Goal: Transaction & Acquisition: Purchase product/service

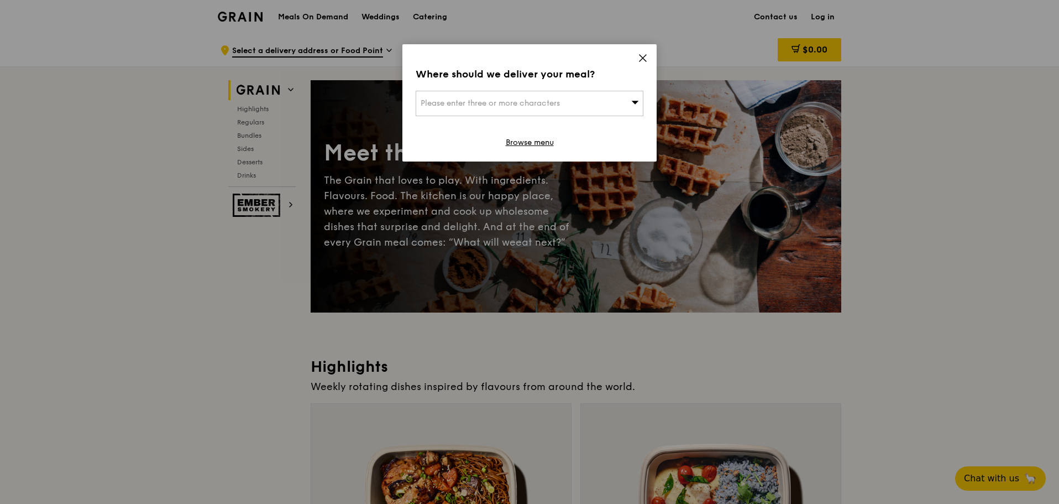
click at [643, 59] on icon at bounding box center [643, 58] width 7 height 7
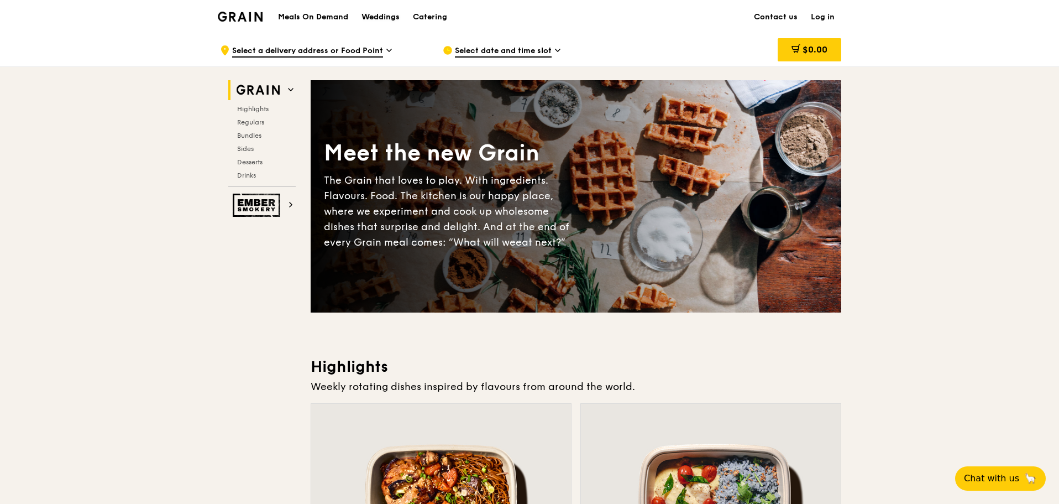
click at [388, 19] on div "Weddings" at bounding box center [381, 17] width 38 height 33
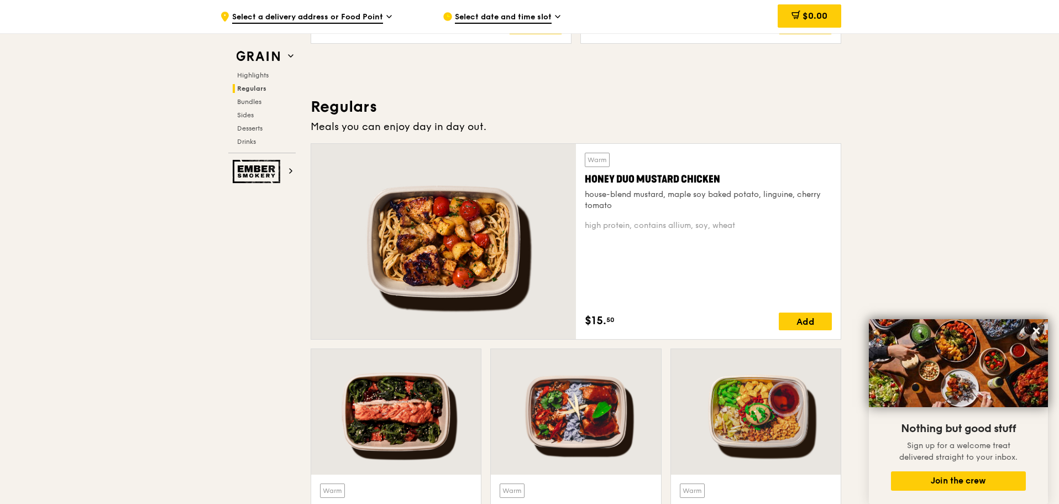
scroll to position [995, 0]
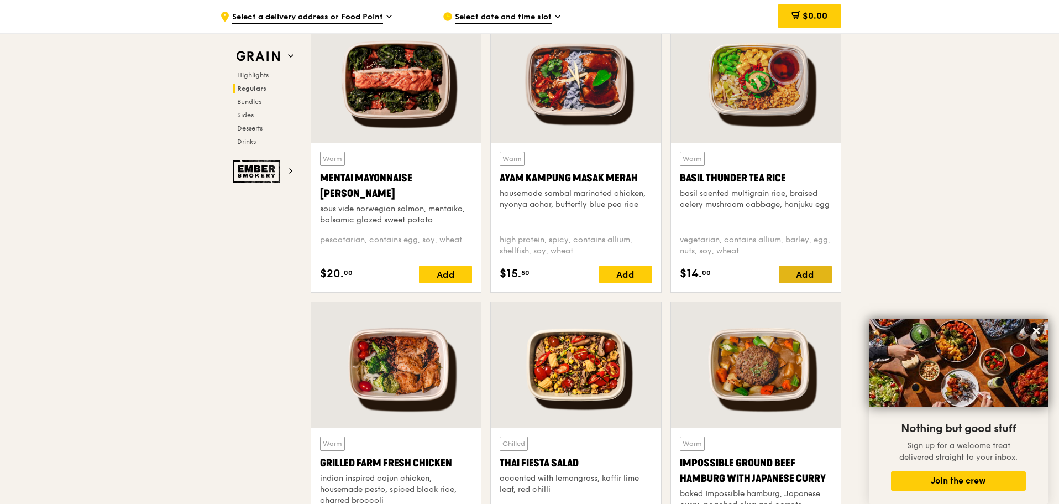
click at [805, 269] on div "Add" at bounding box center [805, 274] width 53 height 18
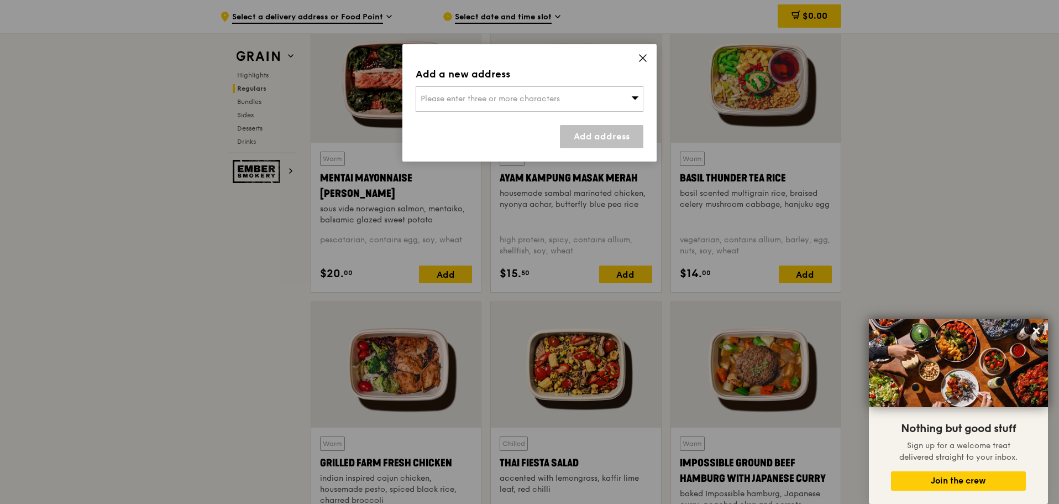
click at [598, 93] on div "Please enter three or more characters" at bounding box center [530, 98] width 228 height 25
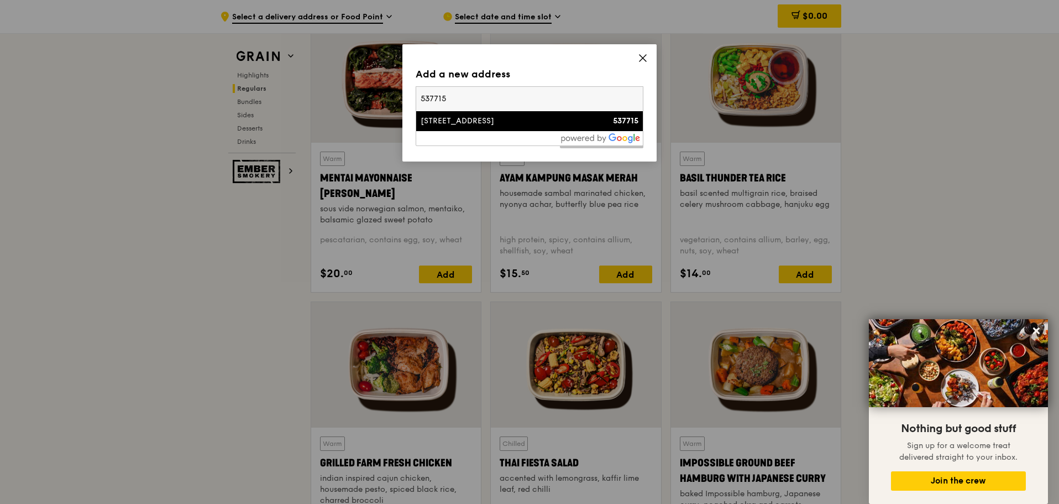
type input "537715"
click at [567, 122] on div "[STREET_ADDRESS]" at bounding box center [503, 121] width 164 height 11
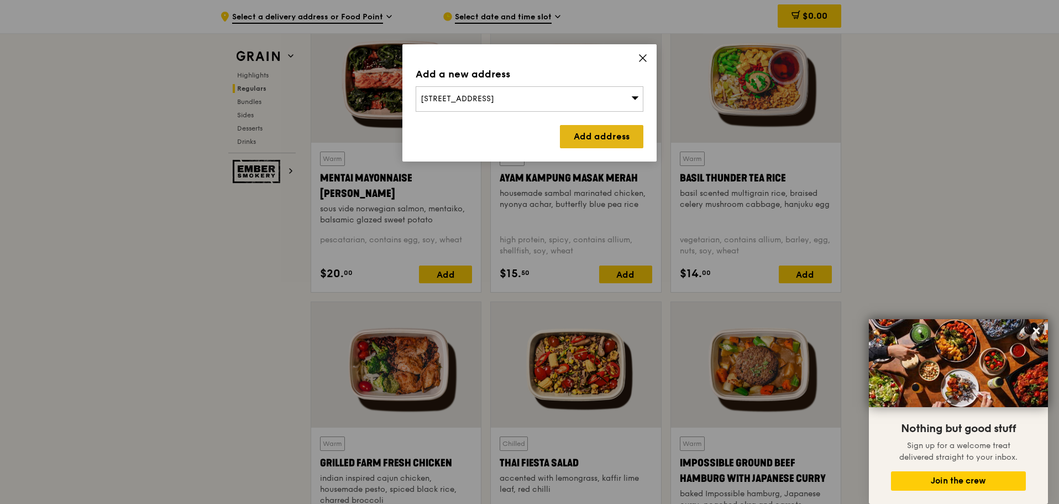
click at [606, 139] on link "Add address" at bounding box center [601, 136] width 83 height 23
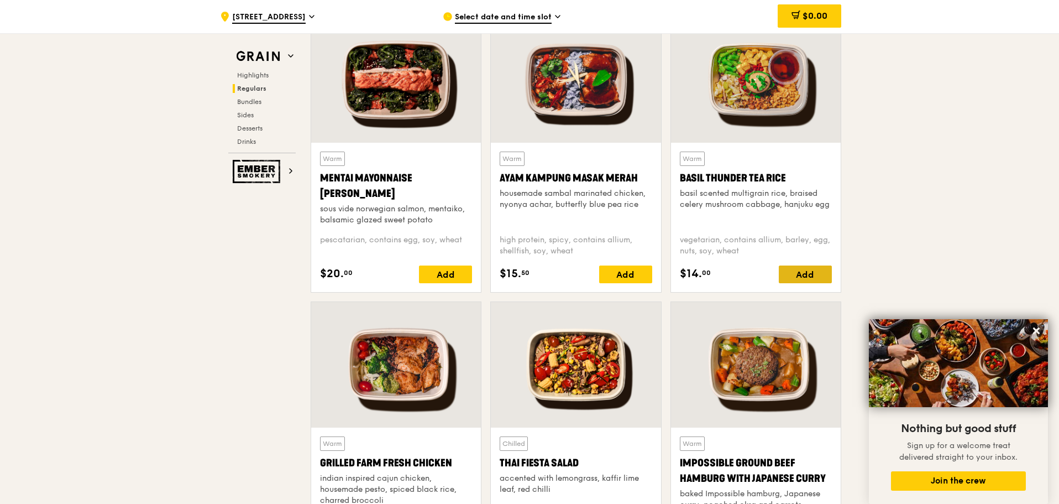
click at [829, 268] on div "Add" at bounding box center [805, 274] width 53 height 18
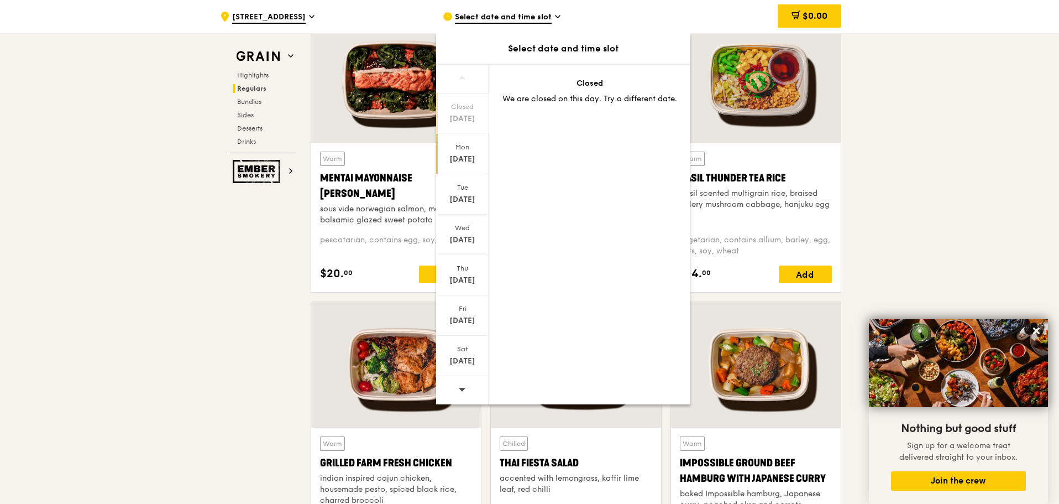
click at [469, 159] on div "[DATE]" at bounding box center [462, 159] width 49 height 11
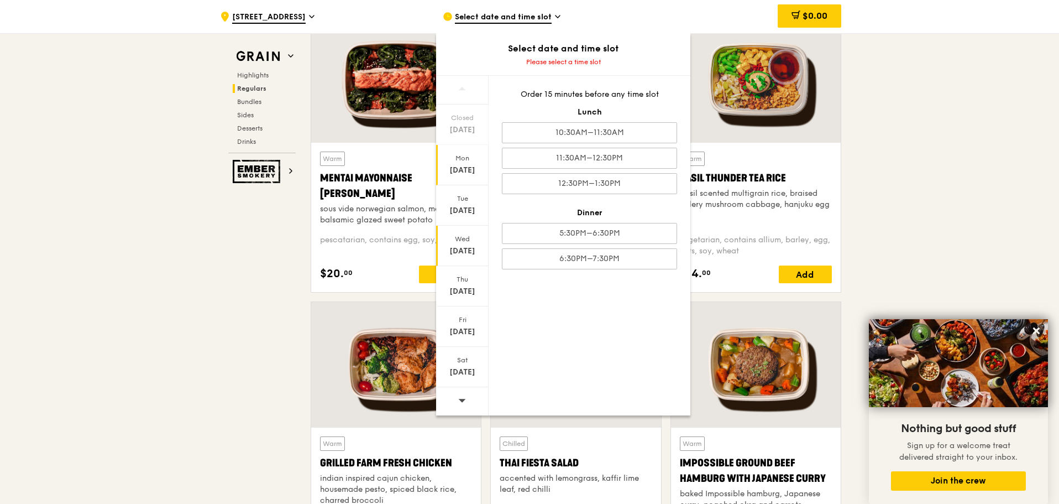
click at [464, 241] on div "Wed" at bounding box center [462, 238] width 49 height 9
click at [570, 157] on div "11:30AM–12:30PM" at bounding box center [589, 158] width 175 height 21
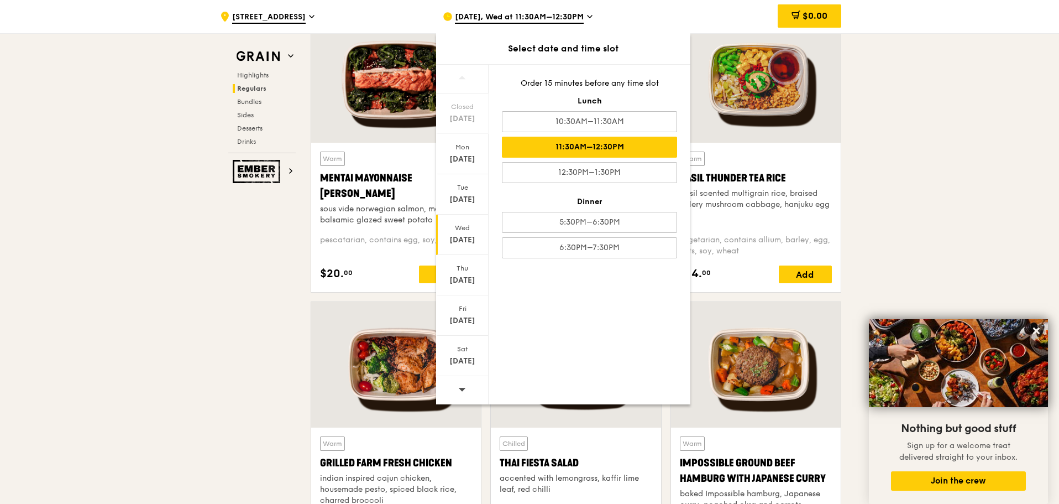
click at [744, 313] on div at bounding box center [756, 365] width 170 height 126
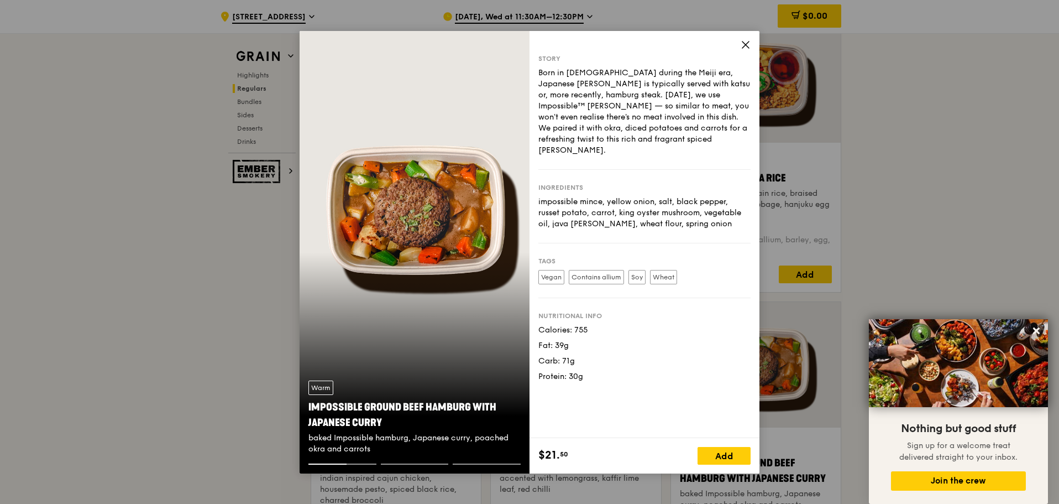
click at [749, 43] on icon at bounding box center [746, 45] width 10 height 10
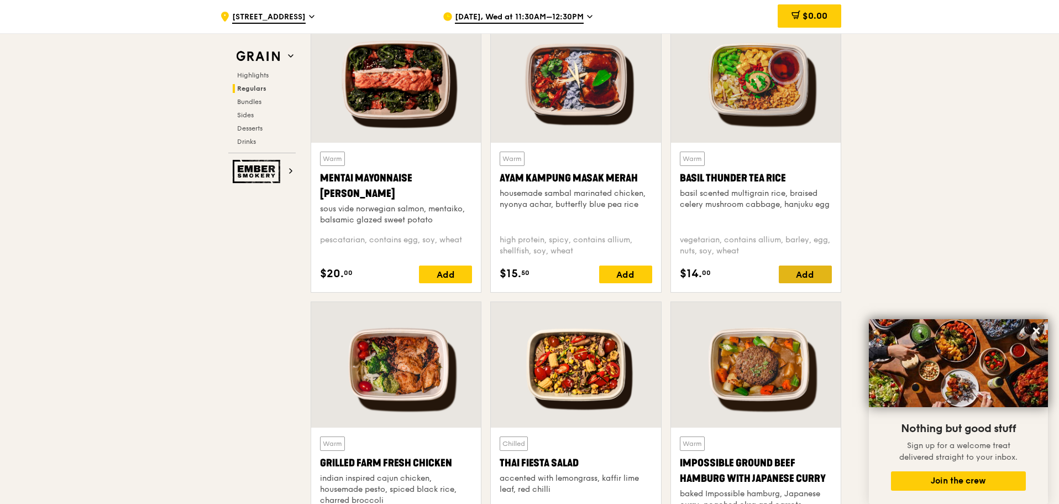
click at [796, 278] on div "Add" at bounding box center [805, 274] width 53 height 18
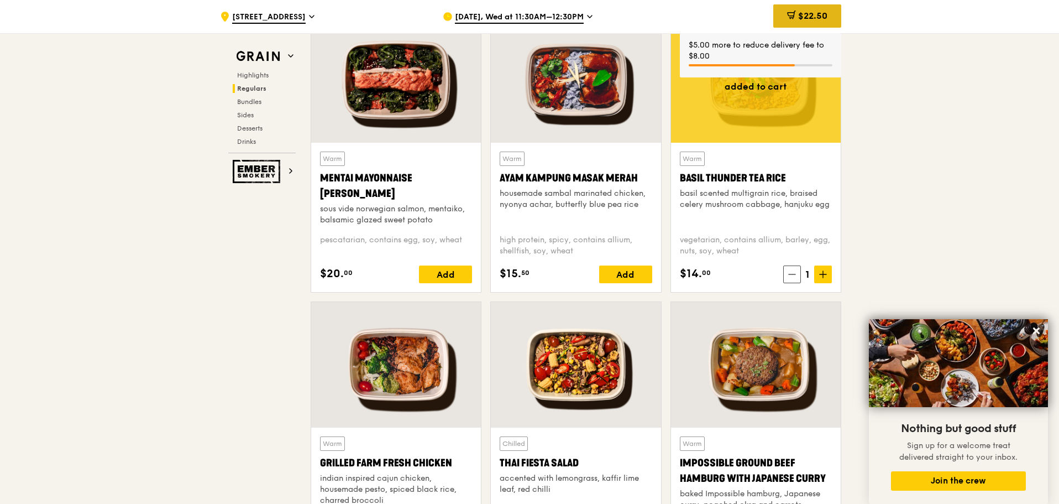
click at [798, 15] on span "$22.50" at bounding box center [812, 16] width 29 height 11
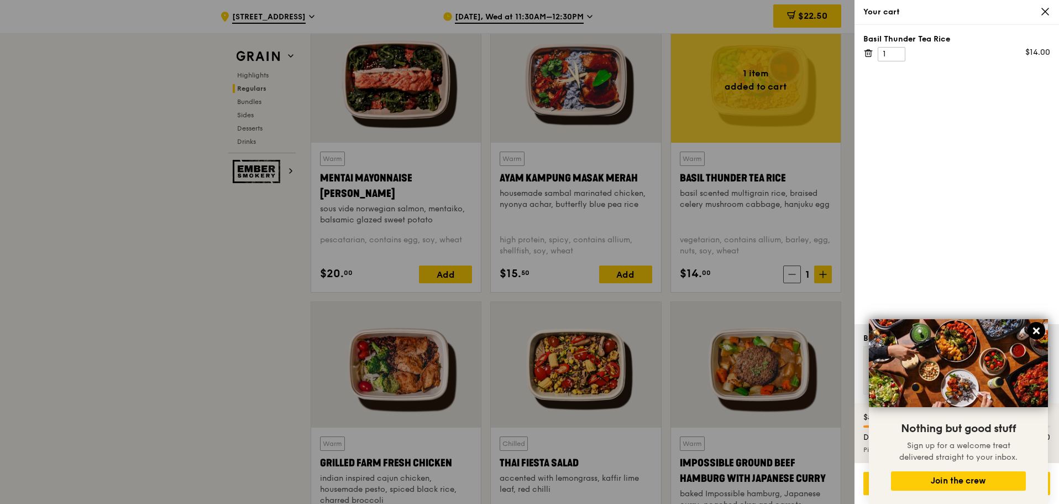
click at [1031, 325] on button at bounding box center [1037, 331] width 18 height 18
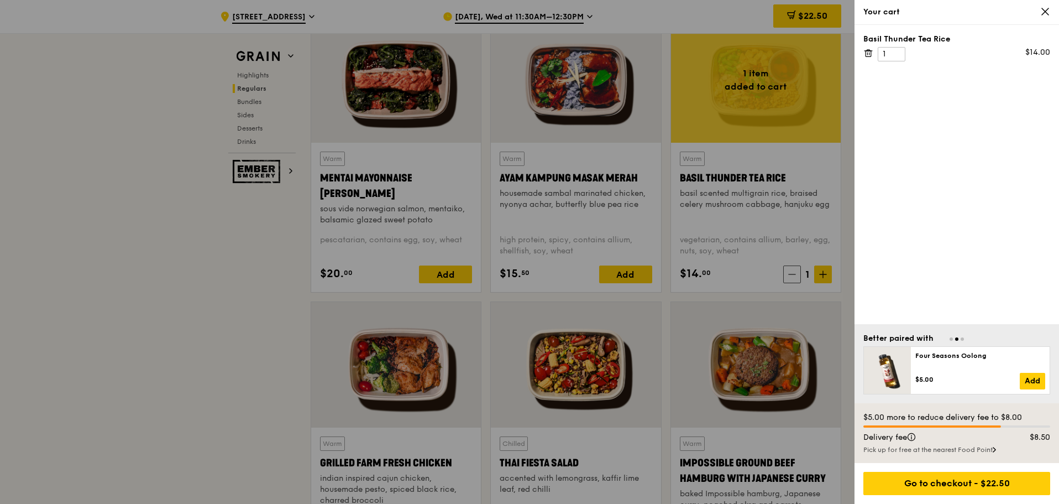
click at [137, 257] on div at bounding box center [529, 252] width 1059 height 504
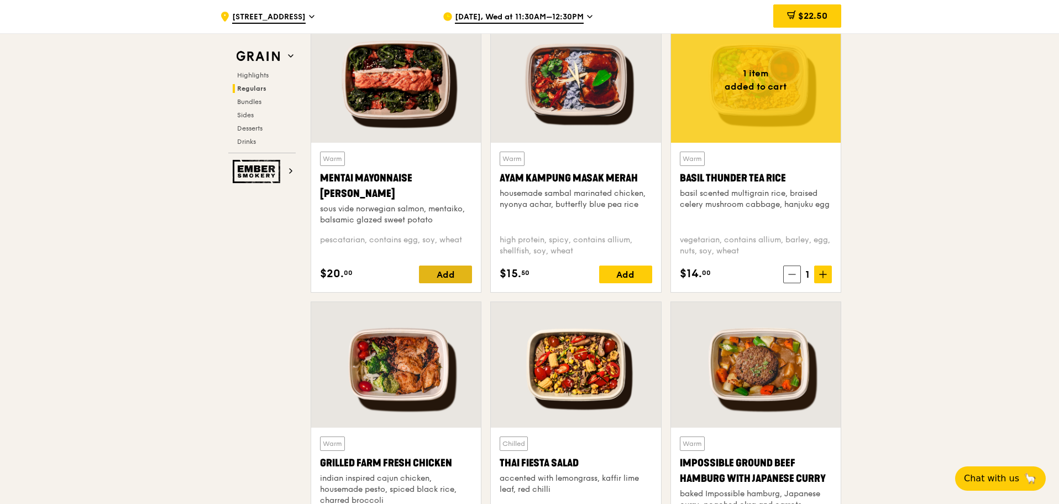
click at [455, 268] on div "Add" at bounding box center [445, 274] width 53 height 18
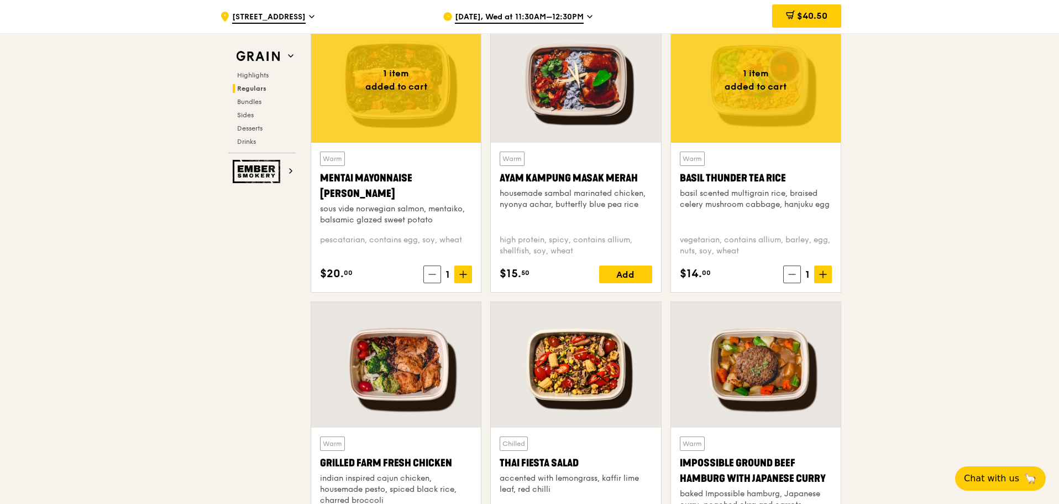
scroll to position [664, 0]
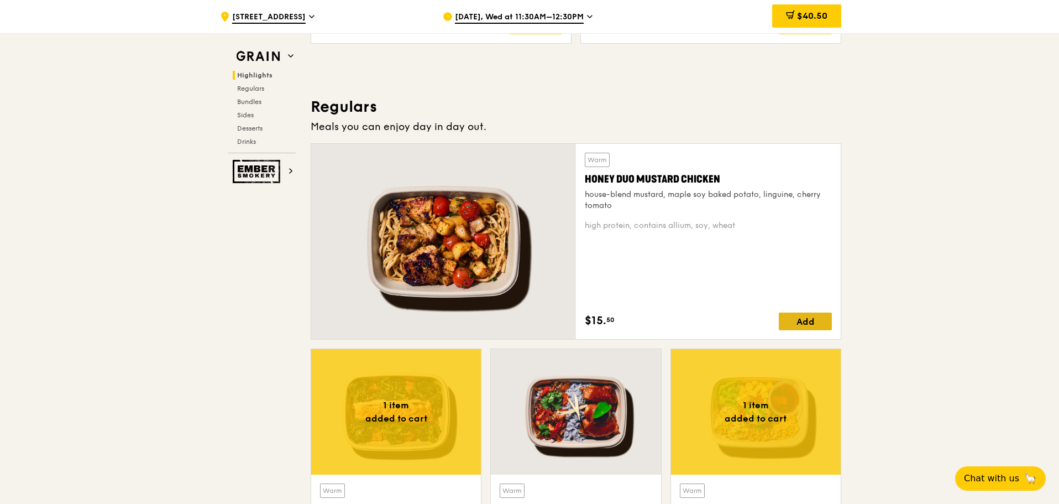
click at [816, 315] on div "Add" at bounding box center [805, 321] width 53 height 18
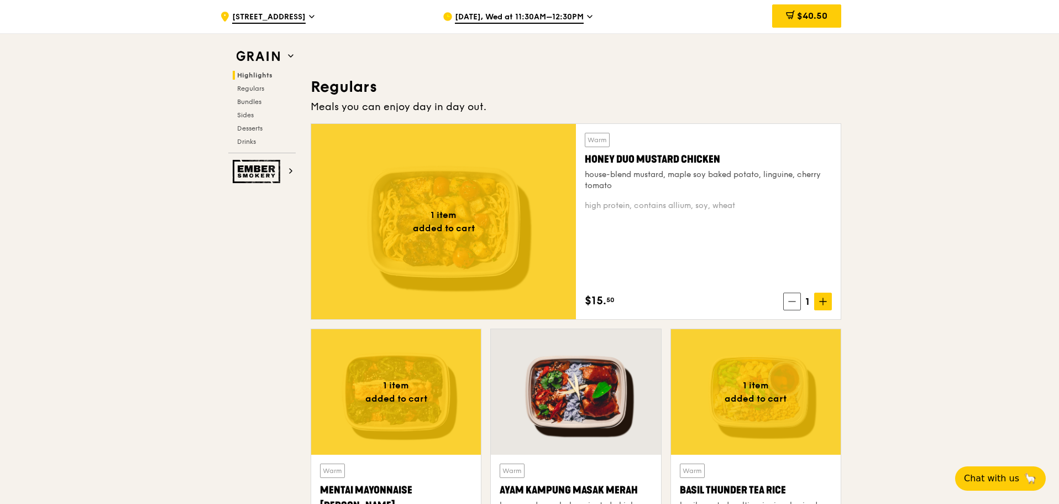
scroll to position [995, 0]
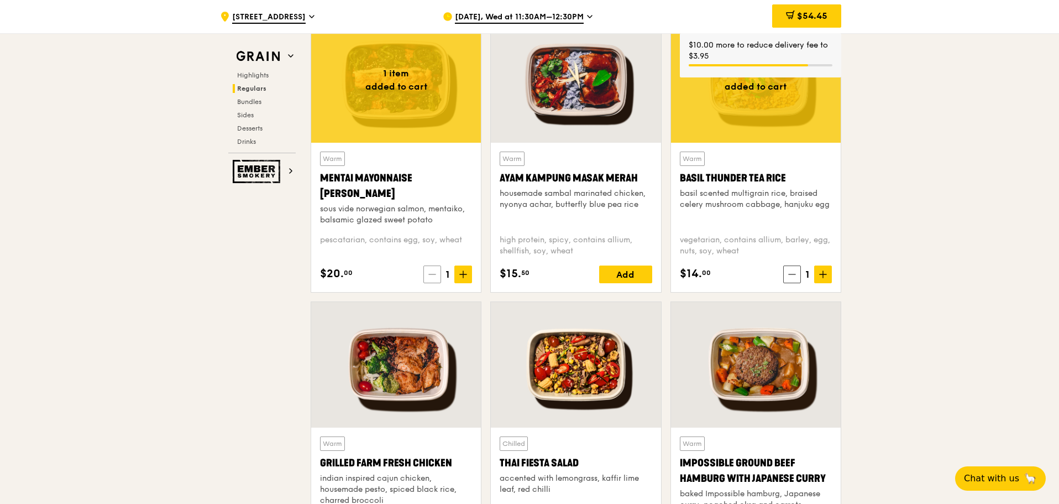
click at [425, 276] on span at bounding box center [433, 274] width 18 height 18
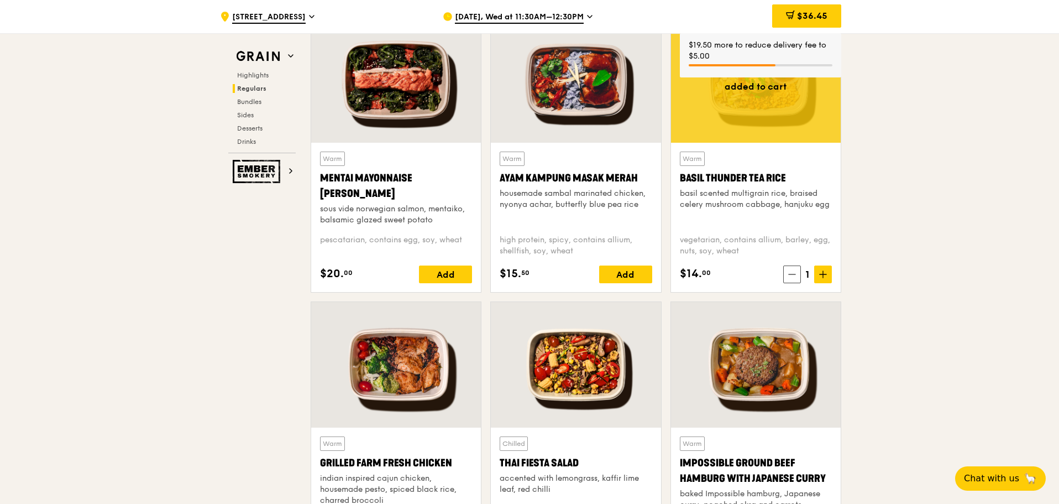
click at [427, 267] on div "Add" at bounding box center [445, 274] width 53 height 18
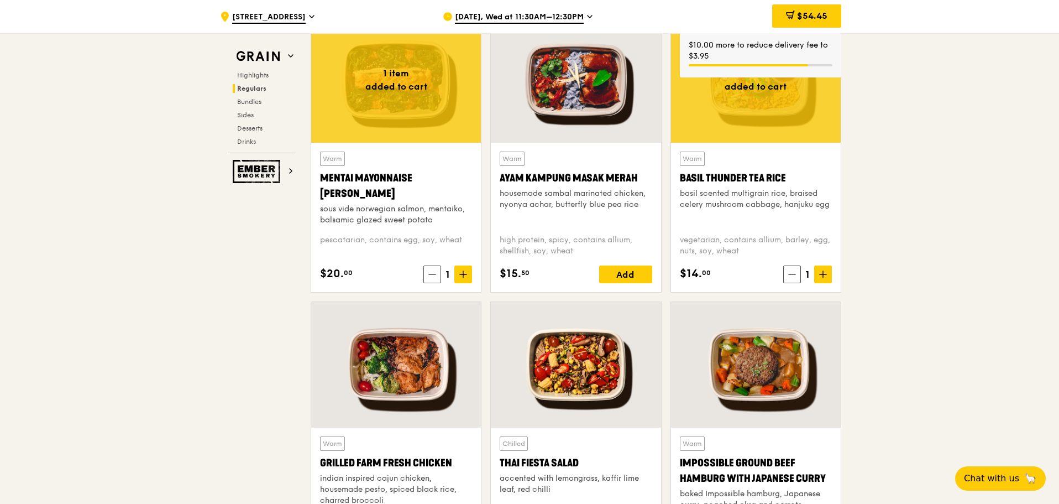
click at [807, 13] on span "$54.45" at bounding box center [812, 16] width 30 height 11
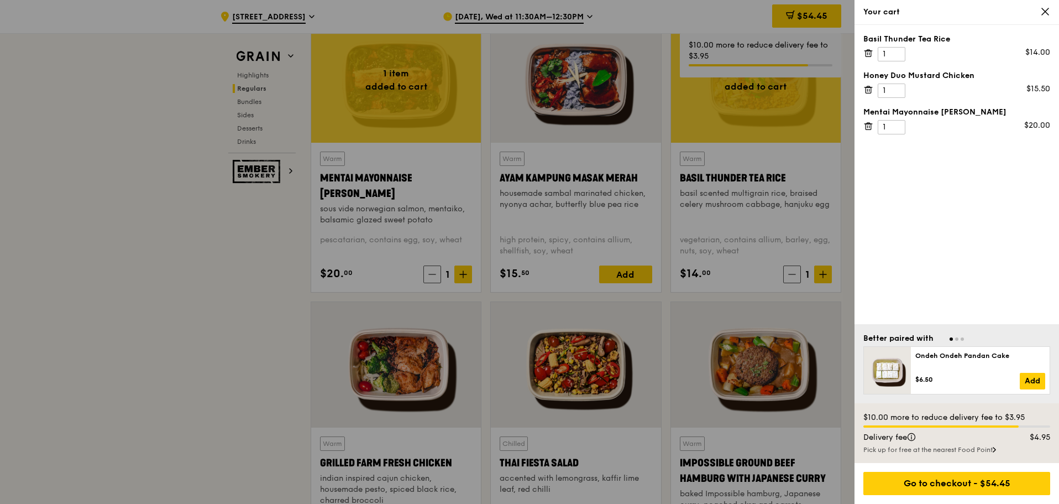
click at [1047, 13] on icon at bounding box center [1045, 11] width 7 height 7
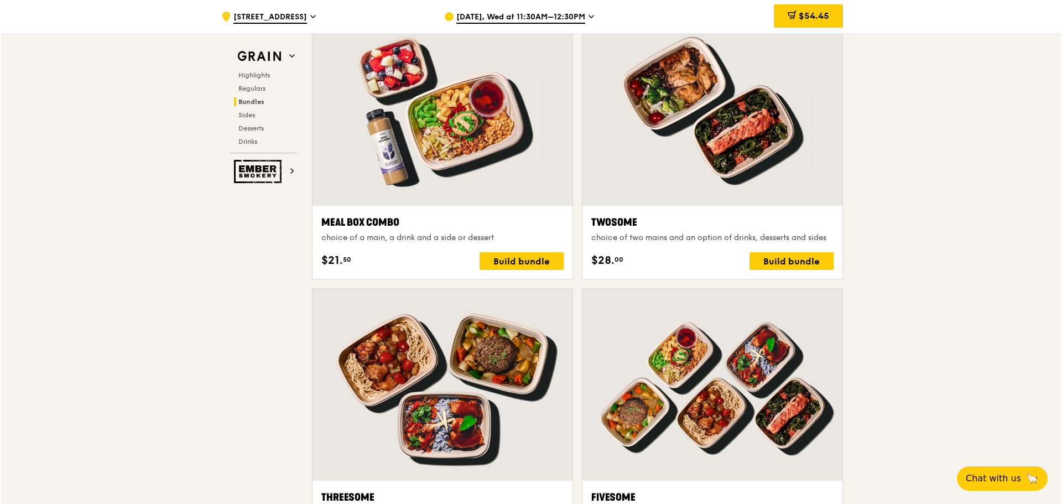
scroll to position [1991, 0]
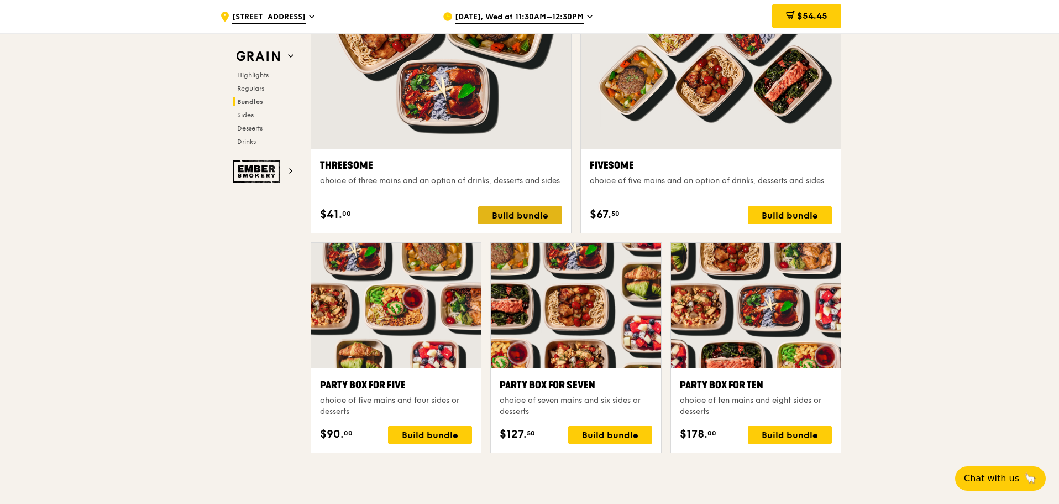
click at [520, 217] on div "Build bundle" at bounding box center [520, 215] width 84 height 18
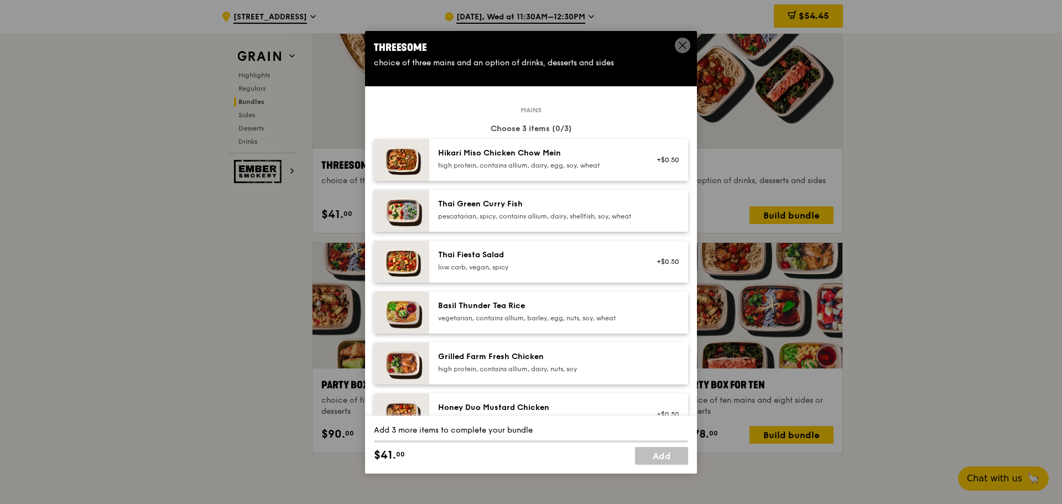
scroll to position [332, 0]
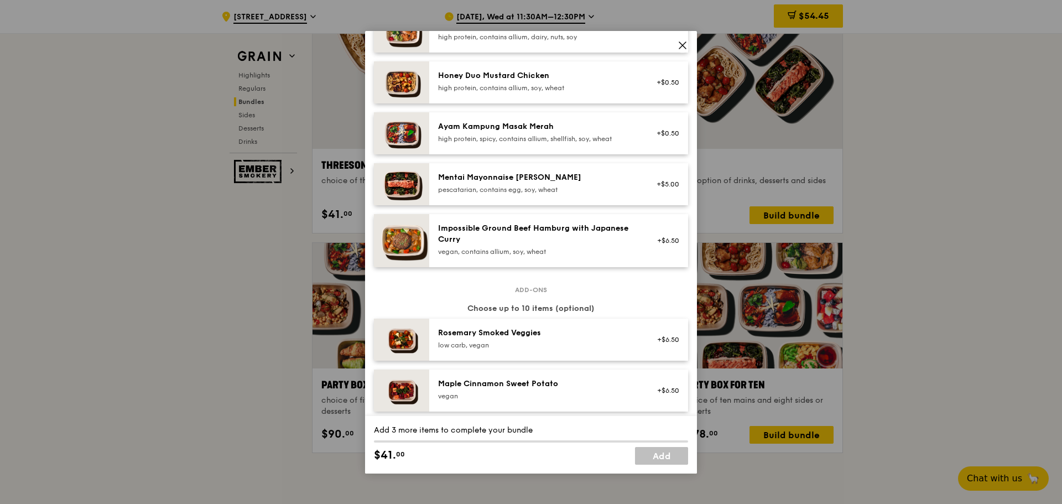
click at [526, 194] on div "pescatarian, contains egg, soy, wheat" at bounding box center [537, 189] width 199 height 9
click at [519, 81] on div "Honey Duo Mustard Chicken" at bounding box center [537, 75] width 199 height 11
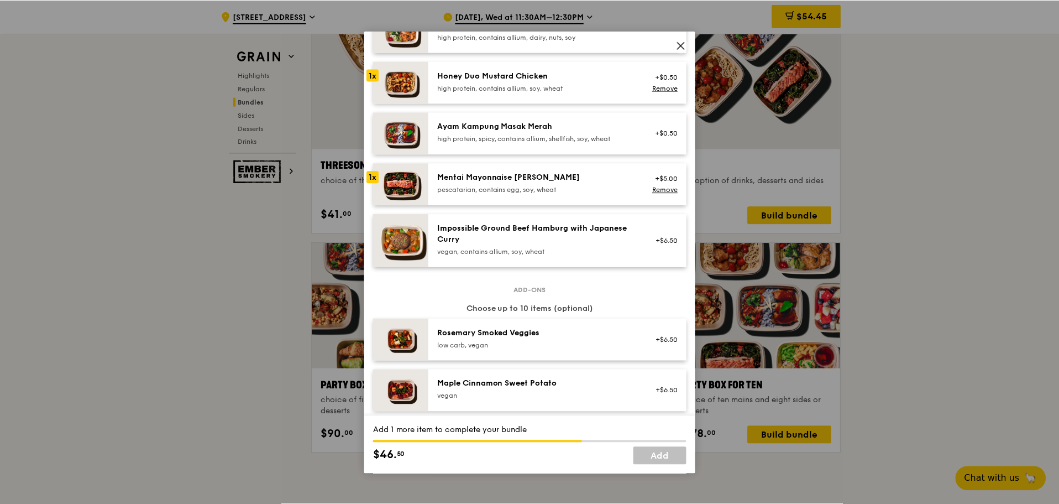
scroll to position [0, 0]
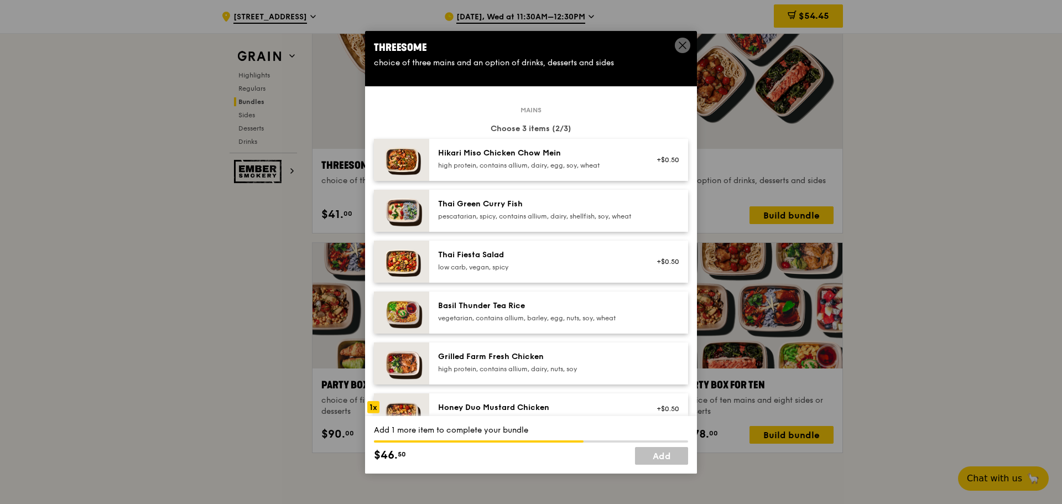
click at [525, 311] on div "Basil Thunder Tea Rice" at bounding box center [537, 305] width 199 height 11
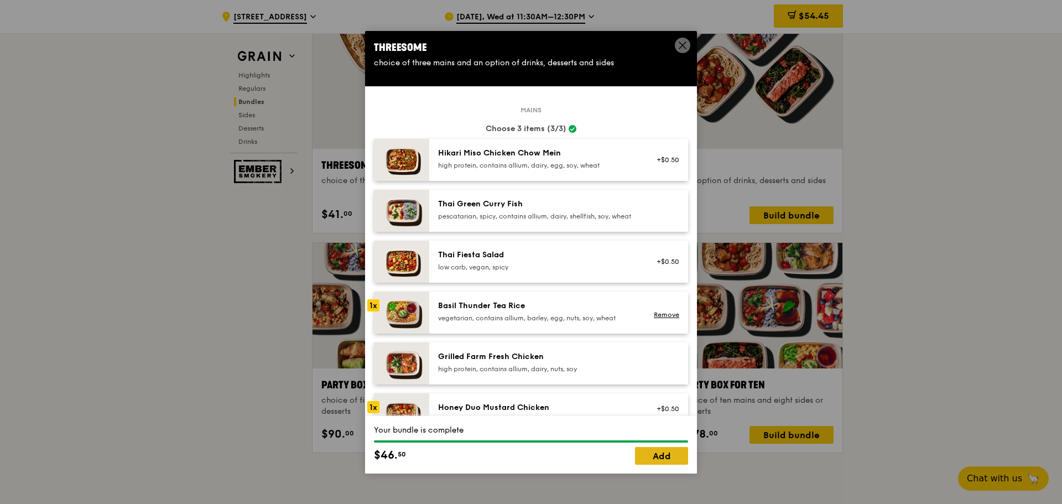
click at [651, 455] on link "Add" at bounding box center [661, 456] width 53 height 18
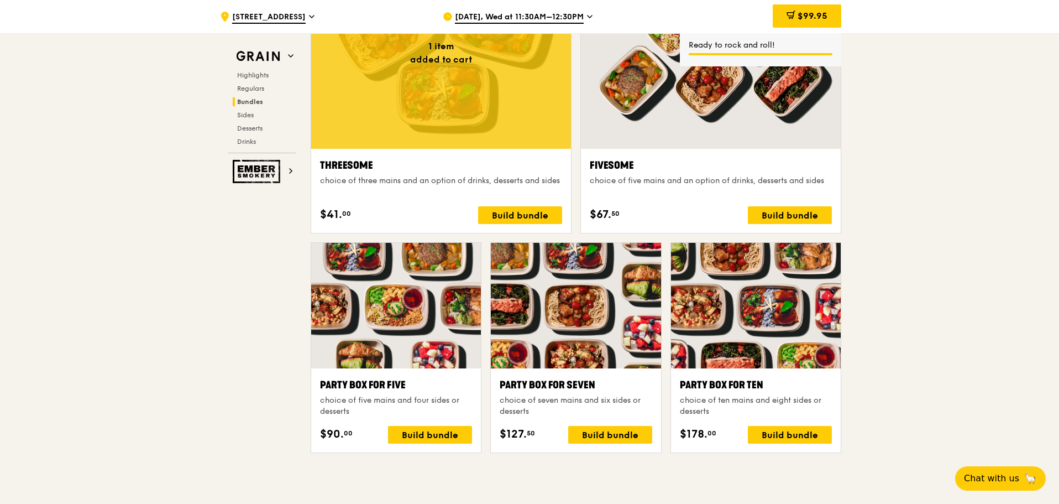
click at [816, 21] on div "$99.95" at bounding box center [807, 15] width 69 height 23
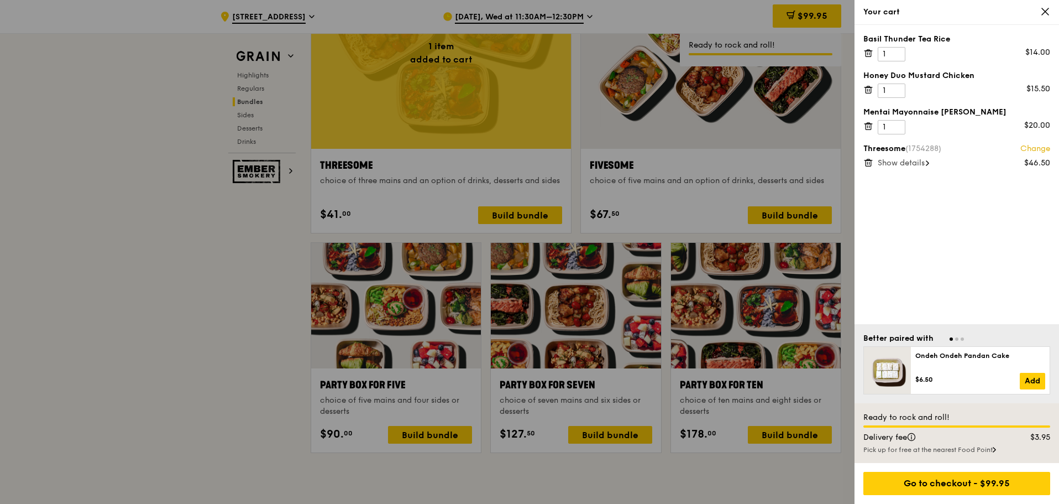
click at [870, 53] on icon at bounding box center [869, 53] width 10 height 10
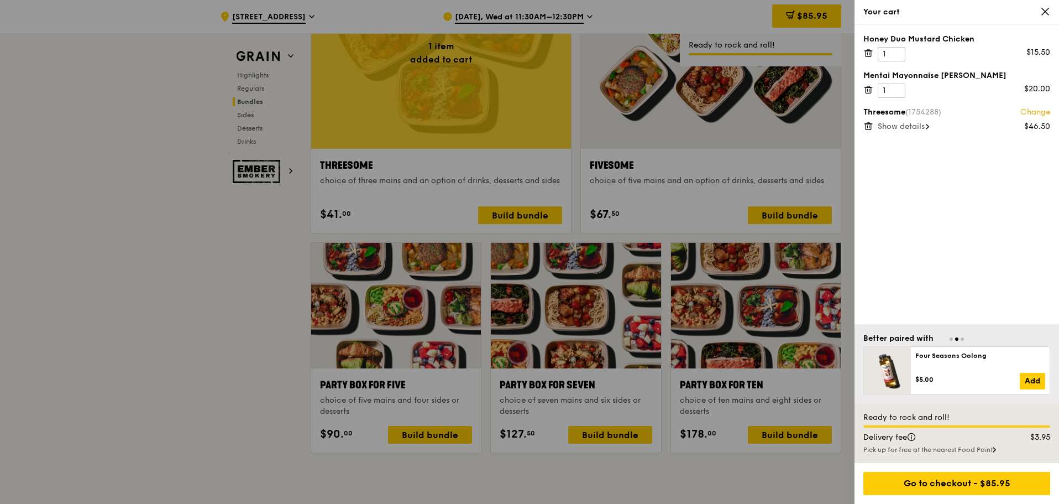
click at [870, 53] on icon at bounding box center [869, 53] width 10 height 10
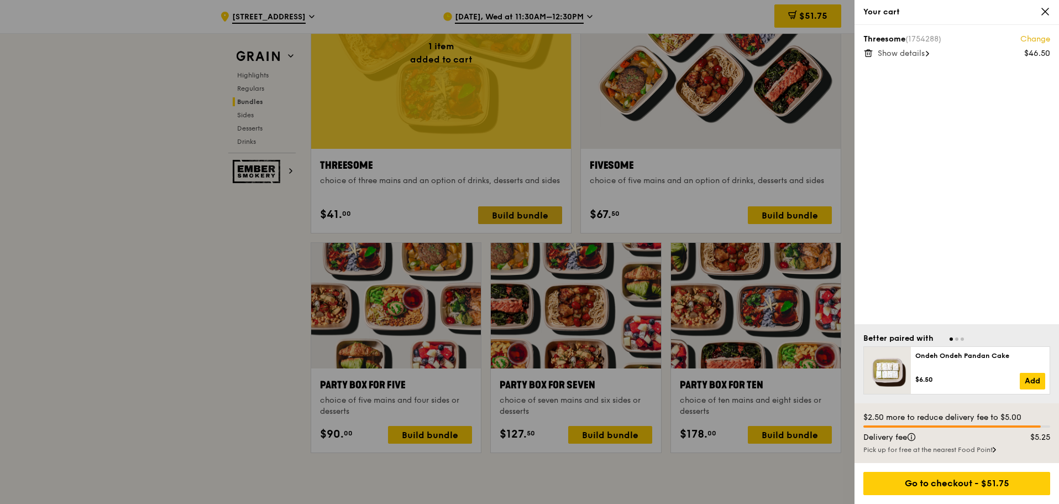
click at [530, 218] on div at bounding box center [529, 252] width 1059 height 504
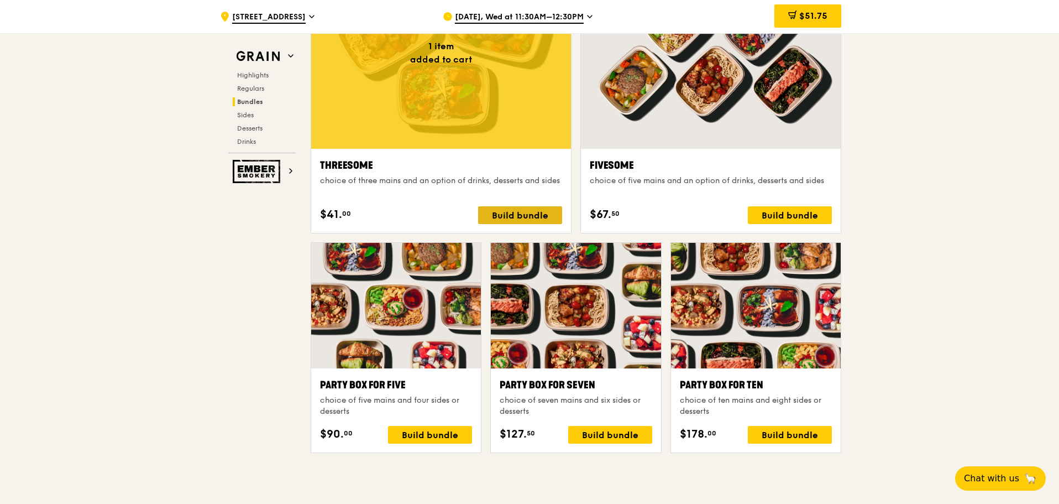
click at [531, 217] on div "Build bundle" at bounding box center [520, 215] width 84 height 18
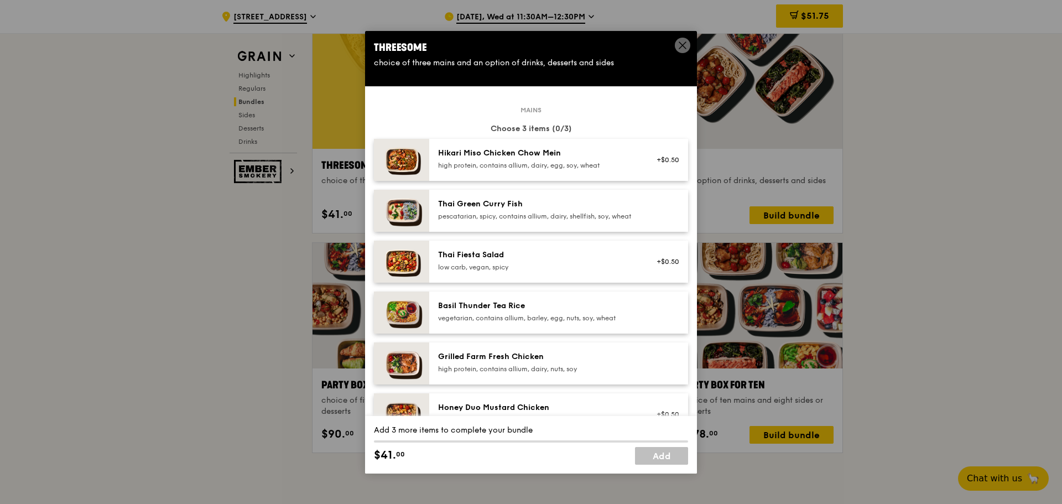
click at [394, 162] on img at bounding box center [401, 160] width 55 height 42
click at [493, 214] on div "pescatarian, spicy, contains allium, dairy, shellfish, soy, wheat" at bounding box center [537, 216] width 199 height 9
click at [523, 311] on div "Basil Thunder Tea Rice" at bounding box center [537, 305] width 199 height 11
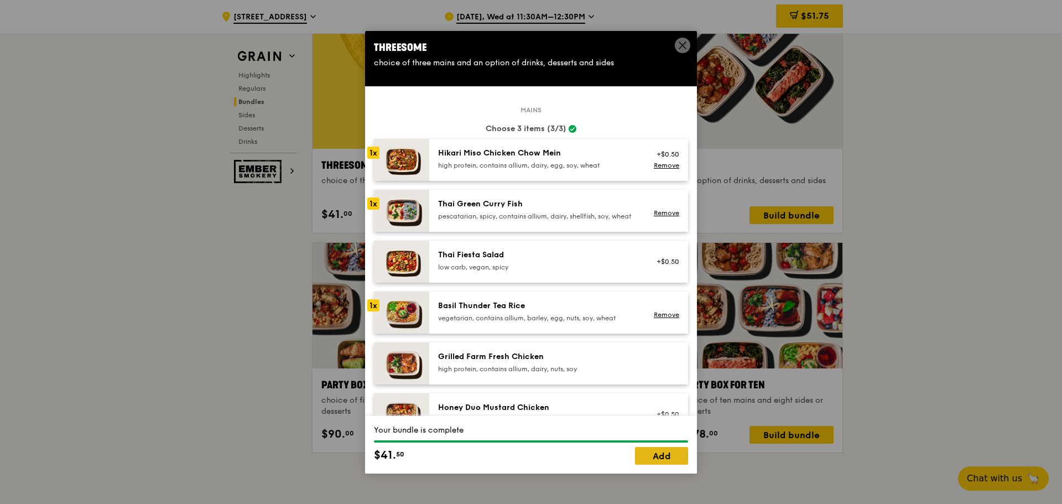
click at [661, 459] on link "Add" at bounding box center [661, 456] width 53 height 18
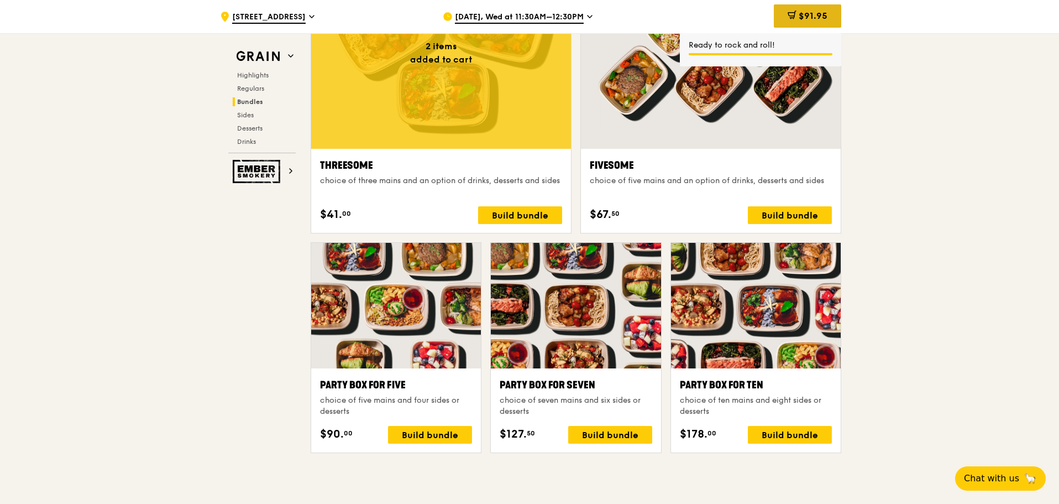
click at [800, 18] on span "$91.95" at bounding box center [813, 16] width 29 height 11
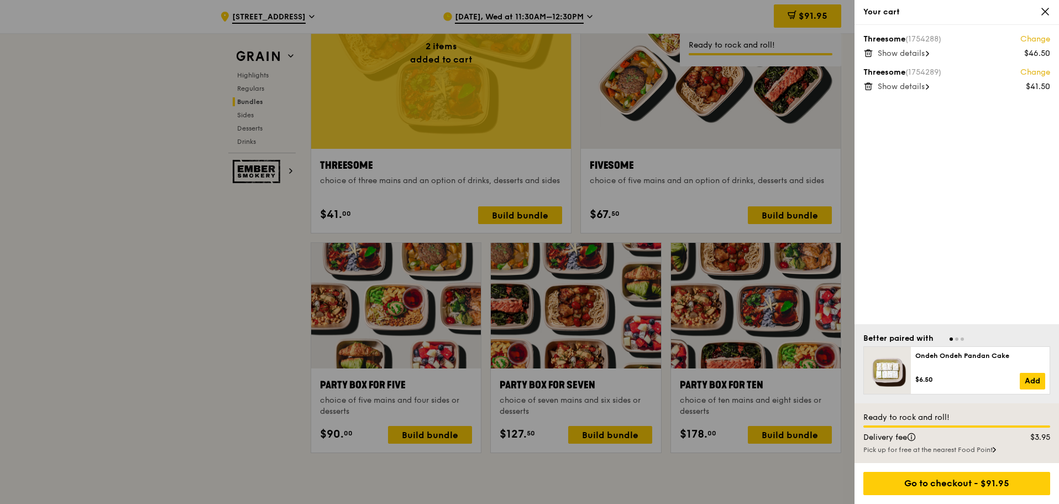
click at [800, 18] on div at bounding box center [529, 252] width 1059 height 504
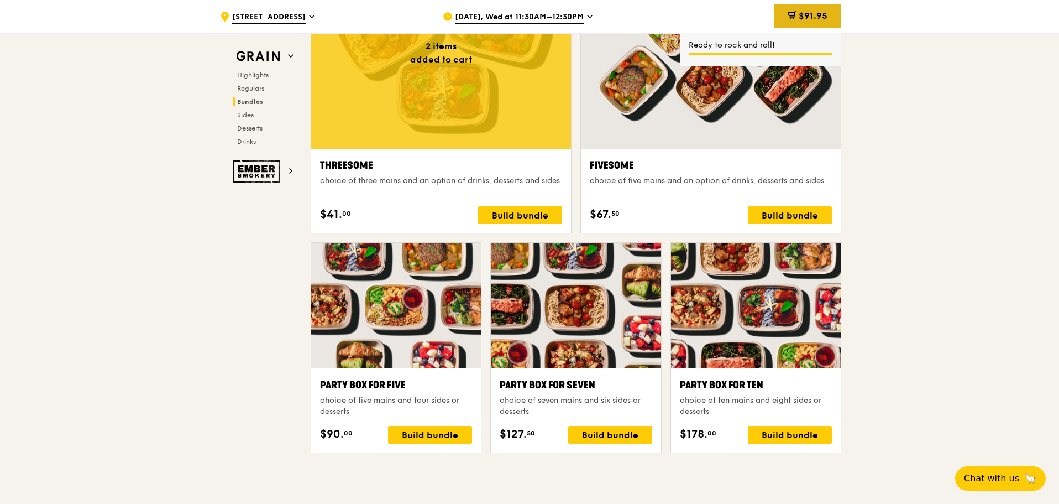
click at [800, 18] on span "$91.95" at bounding box center [813, 16] width 29 height 11
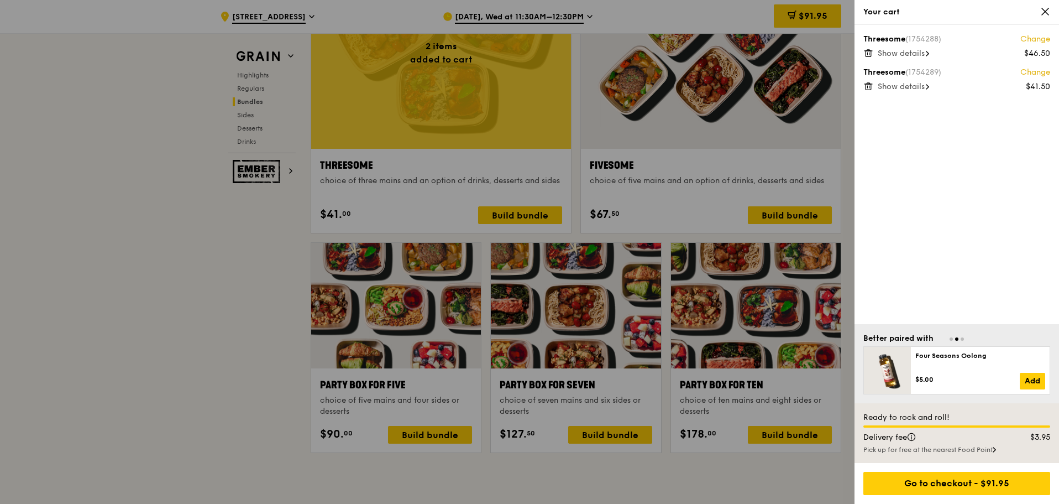
click at [872, 52] on icon at bounding box center [869, 53] width 10 height 10
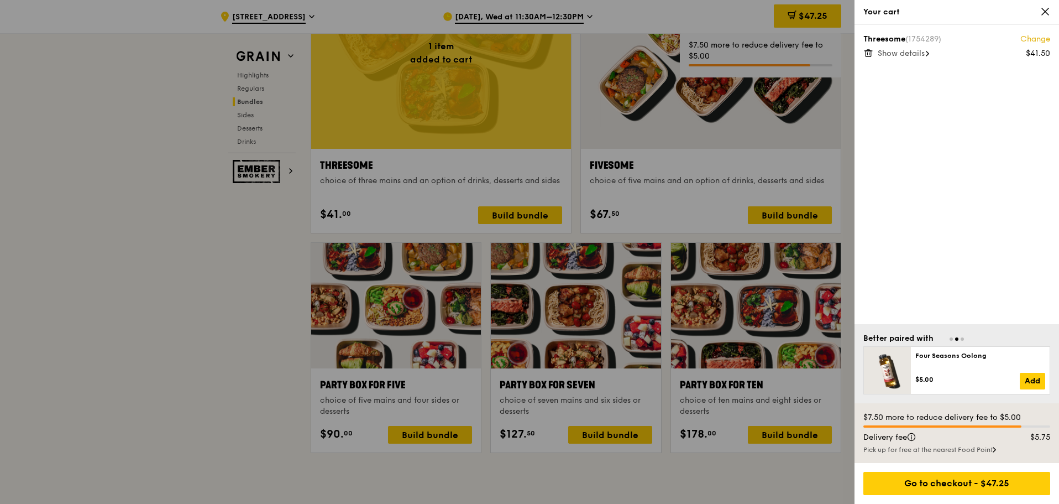
click at [902, 58] on span "Show details" at bounding box center [901, 53] width 47 height 9
click at [102, 217] on div at bounding box center [529, 252] width 1059 height 504
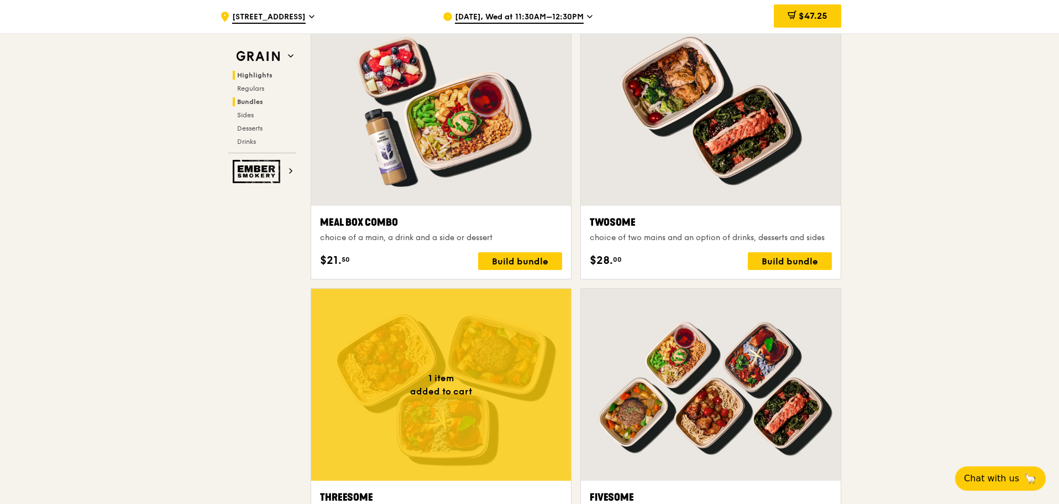
click at [263, 78] on span "Highlights" at bounding box center [254, 75] width 35 height 8
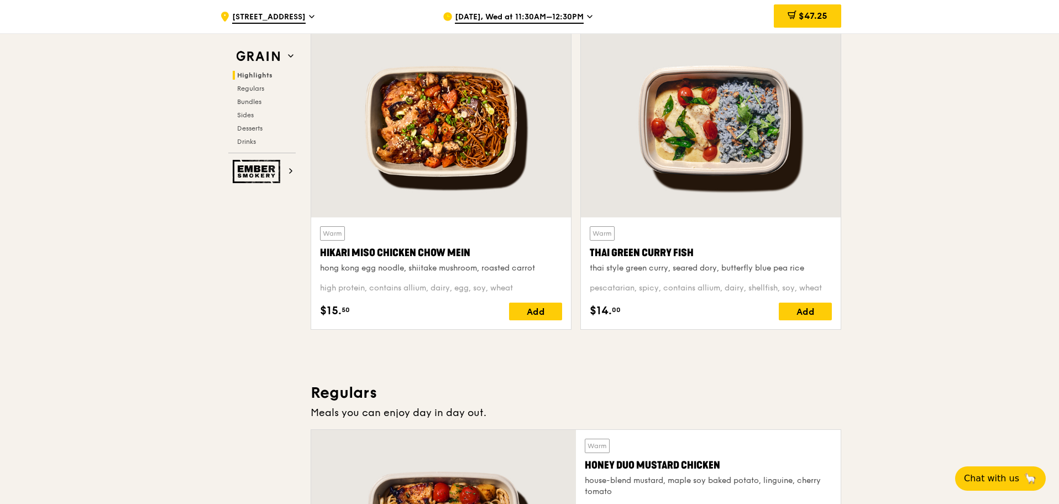
scroll to position [312, 0]
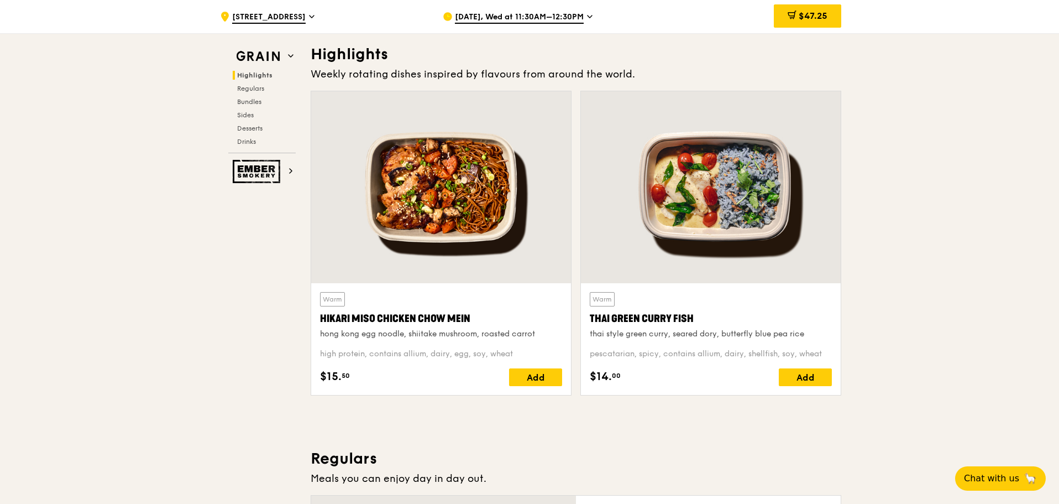
click at [489, 220] on div at bounding box center [441, 187] width 260 height 192
click at [481, 188] on div at bounding box center [441, 187] width 260 height 192
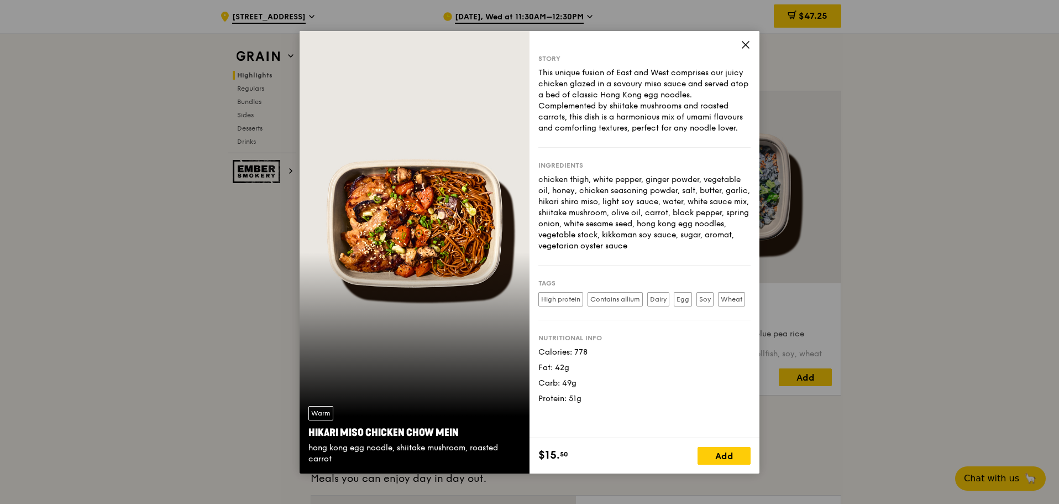
click at [481, 188] on div "Warm Hikari Miso Chicken Chow Mein hong kong egg noodle, shiitake mushroom, roa…" at bounding box center [415, 252] width 230 height 442
click at [722, 456] on div "Add" at bounding box center [724, 456] width 53 height 18
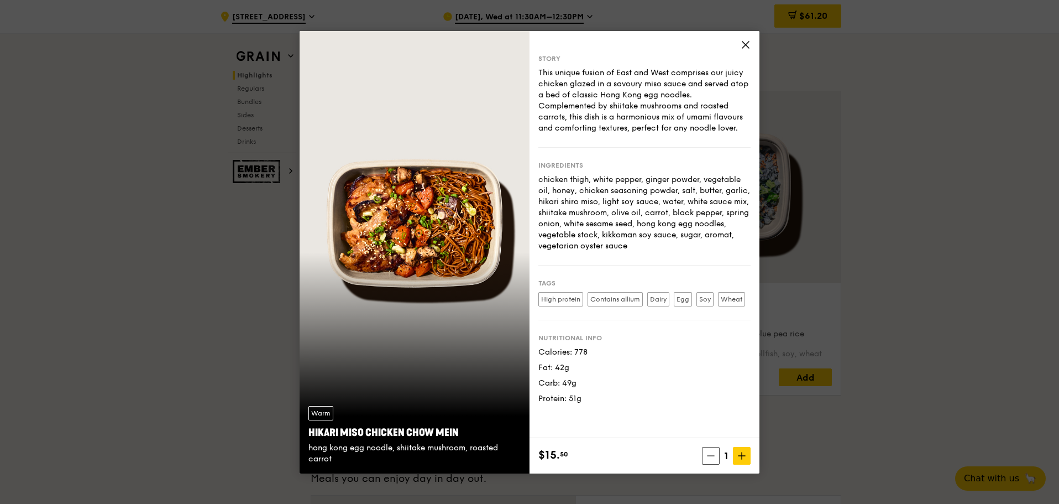
click at [743, 46] on icon at bounding box center [746, 45] width 10 height 10
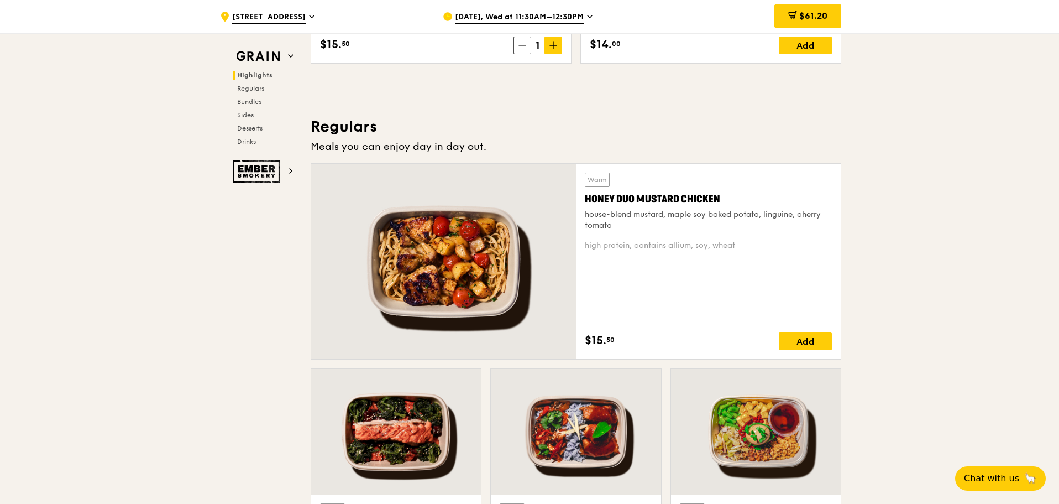
scroll to position [975, 0]
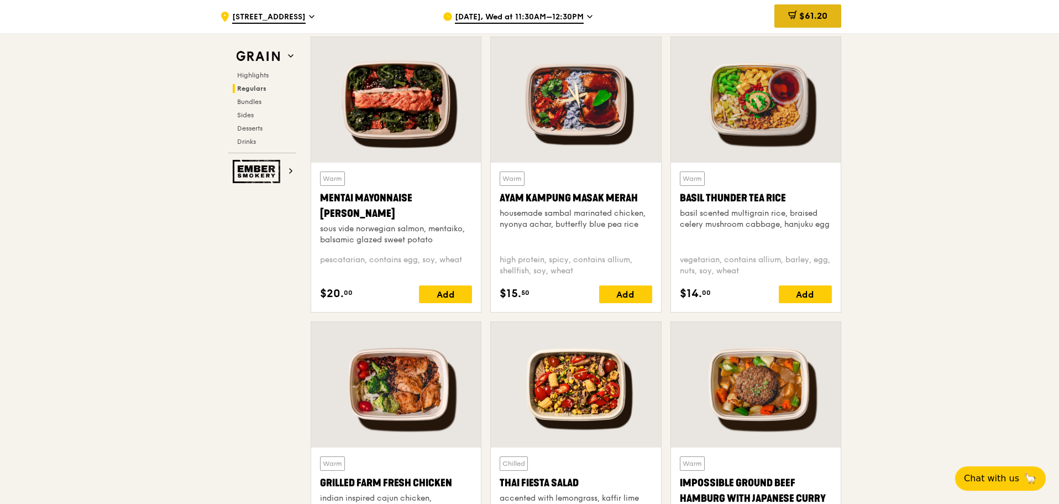
click at [803, 19] on span "$61.20" at bounding box center [814, 16] width 28 height 11
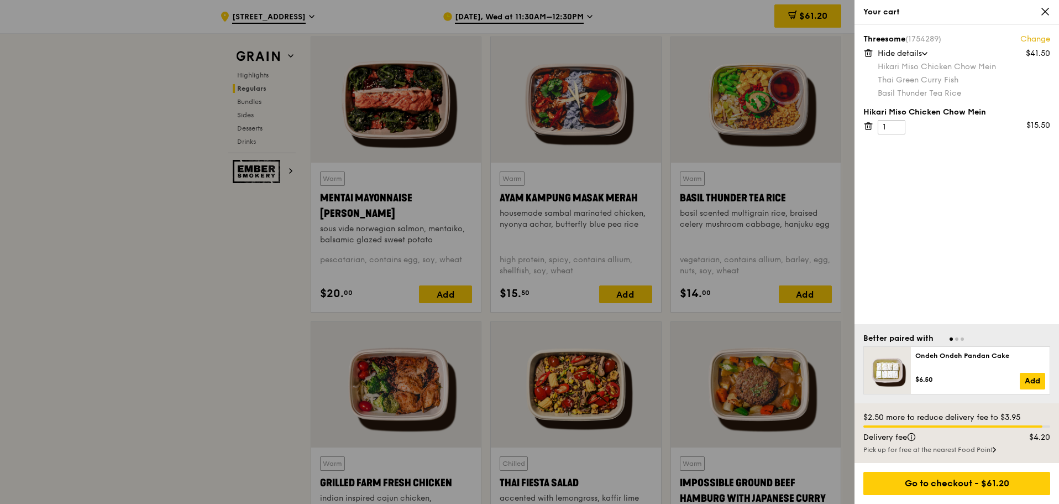
click at [869, 126] on icon at bounding box center [869, 126] width 10 height 10
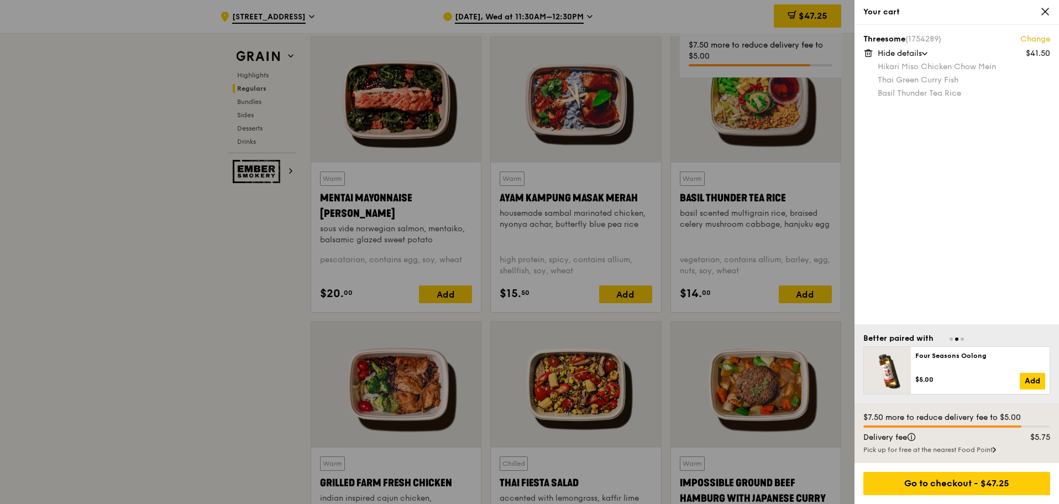
click at [225, 278] on div at bounding box center [529, 252] width 1059 height 504
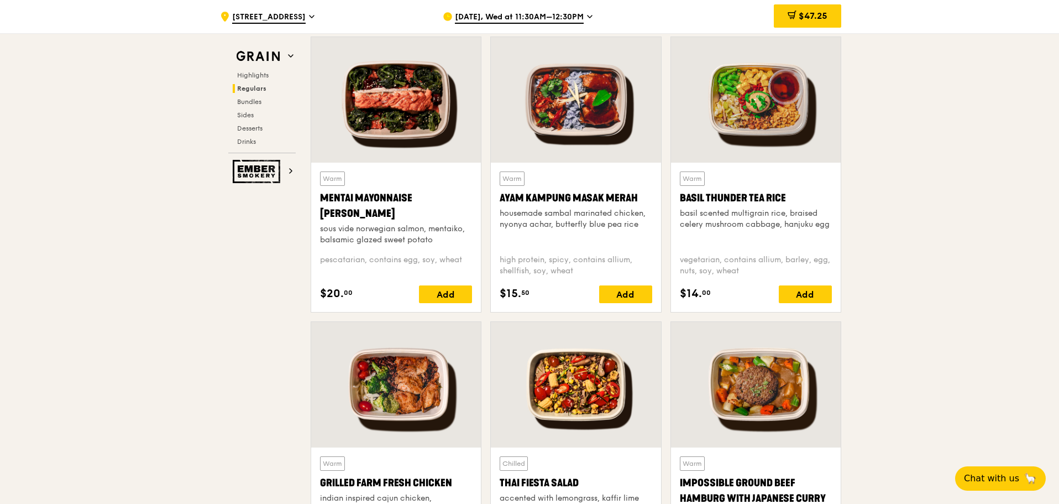
scroll to position [1307, 0]
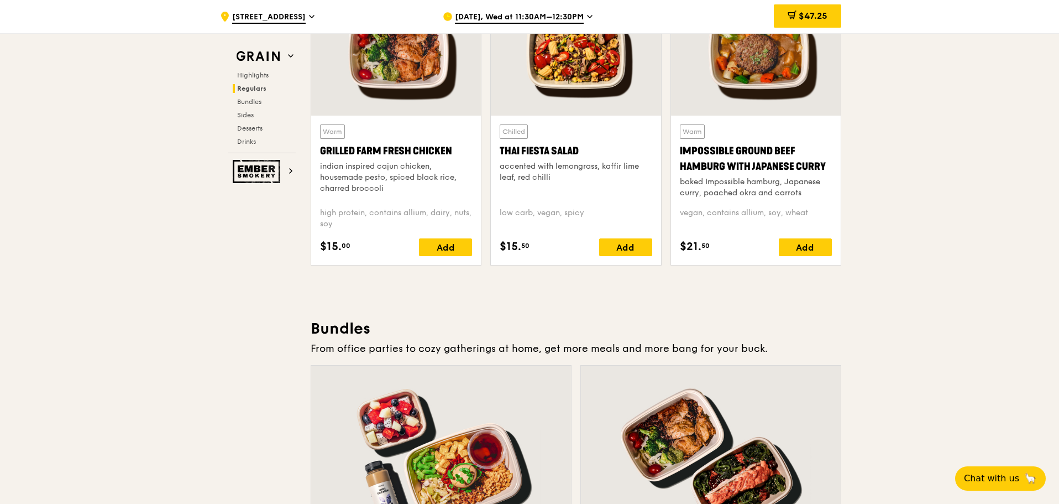
click at [576, 76] on div at bounding box center [576, 53] width 170 height 126
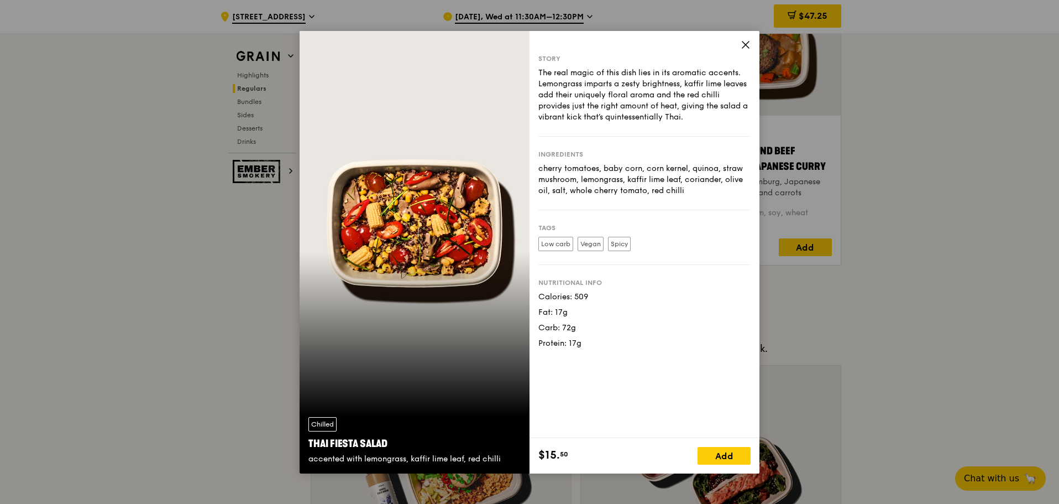
click at [749, 46] on icon at bounding box center [746, 45] width 10 height 10
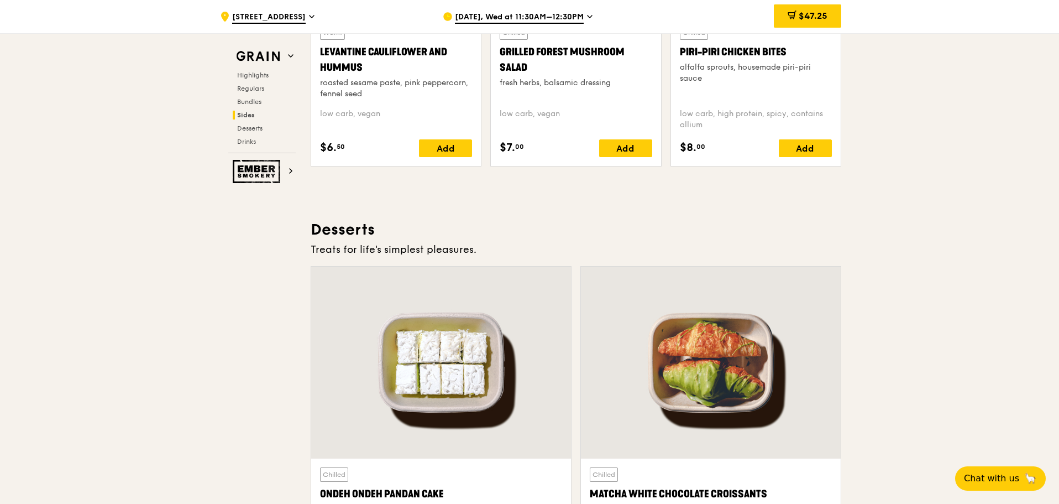
scroll to position [3298, 0]
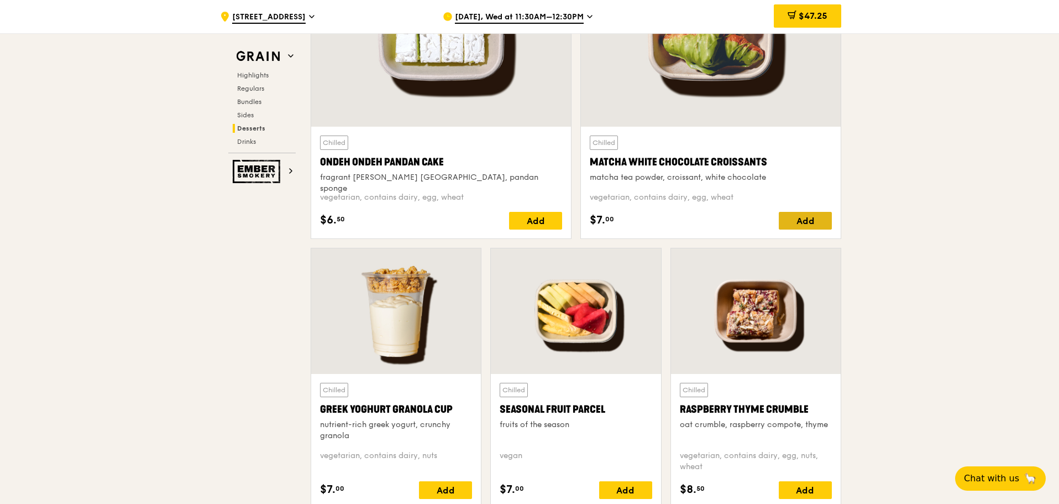
click at [802, 223] on div "Add" at bounding box center [805, 221] width 53 height 18
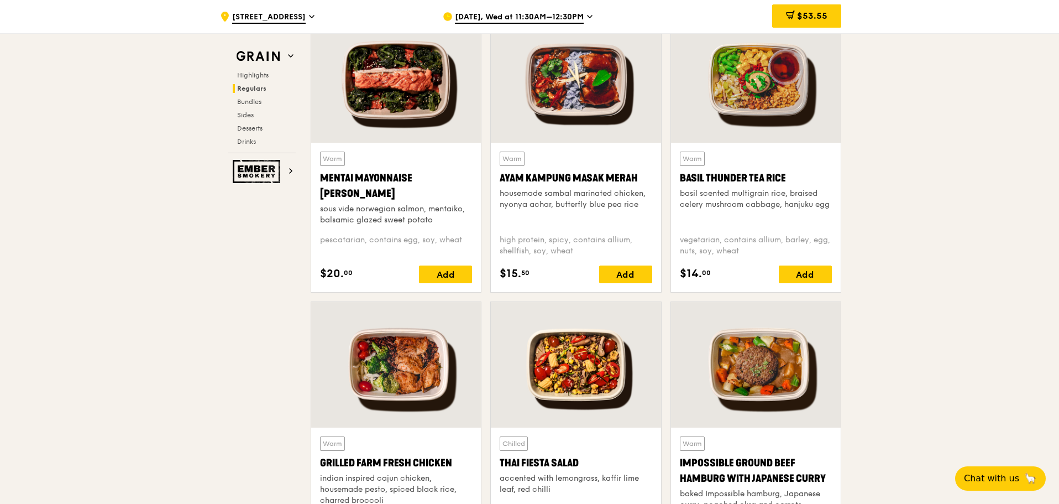
scroll to position [1327, 0]
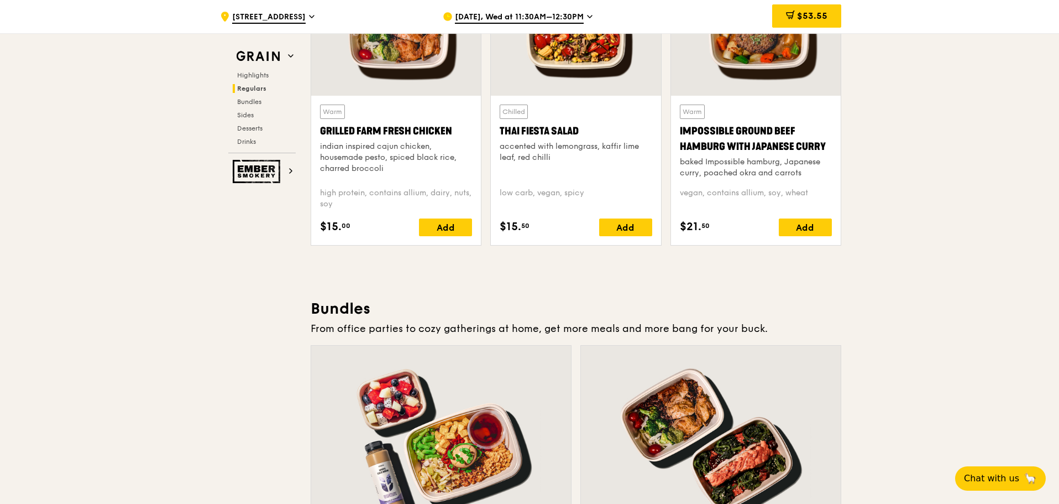
click at [850, 13] on div ".cls-1 { fill: none; stroke: #fff; stroke-linecap: round; stroke-linejoin: roun…" at bounding box center [529, 16] width 1059 height 33
click at [833, 13] on div "$53.55" at bounding box center [806, 15] width 69 height 23
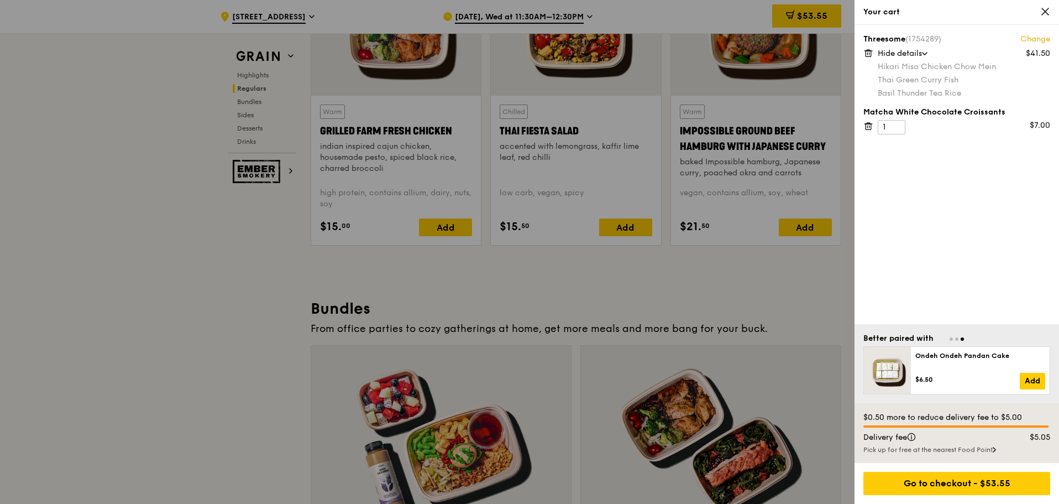
click at [441, 259] on div at bounding box center [529, 252] width 1059 height 504
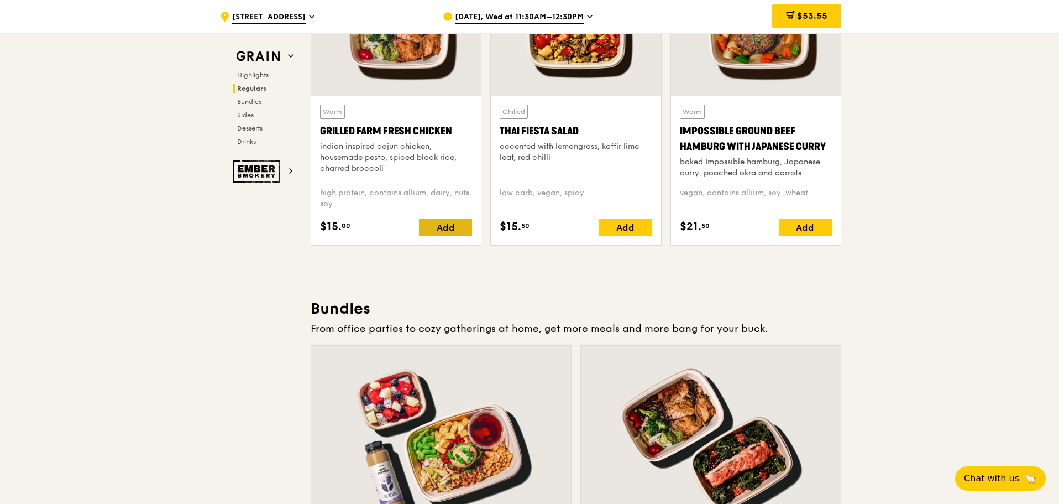
click at [446, 223] on div "Add" at bounding box center [445, 227] width 53 height 18
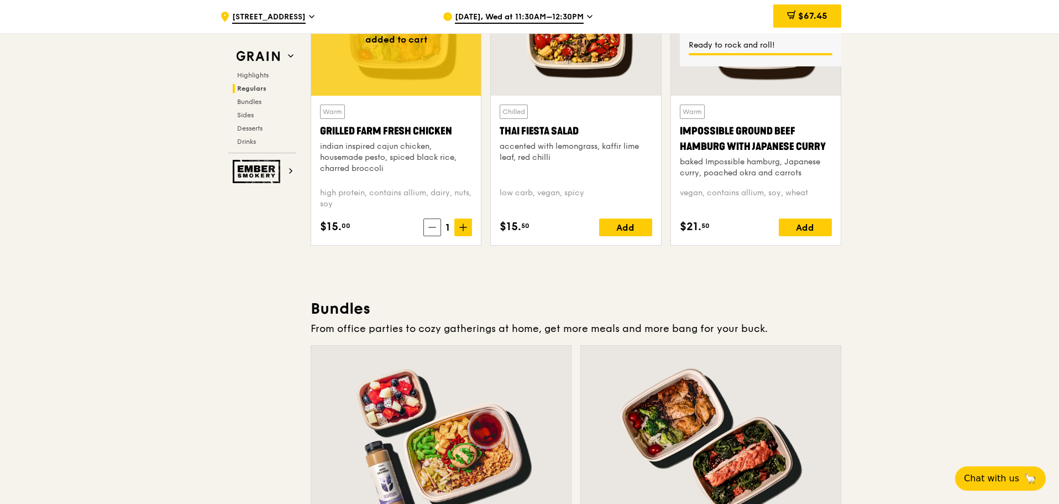
click at [807, 17] on span "$67.45" at bounding box center [812, 16] width 29 height 11
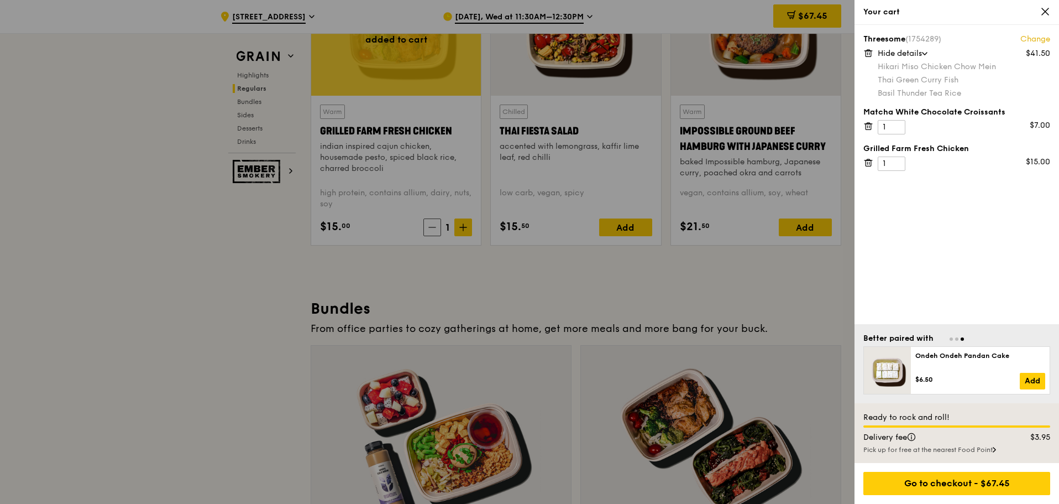
click at [242, 85] on div at bounding box center [529, 252] width 1059 height 504
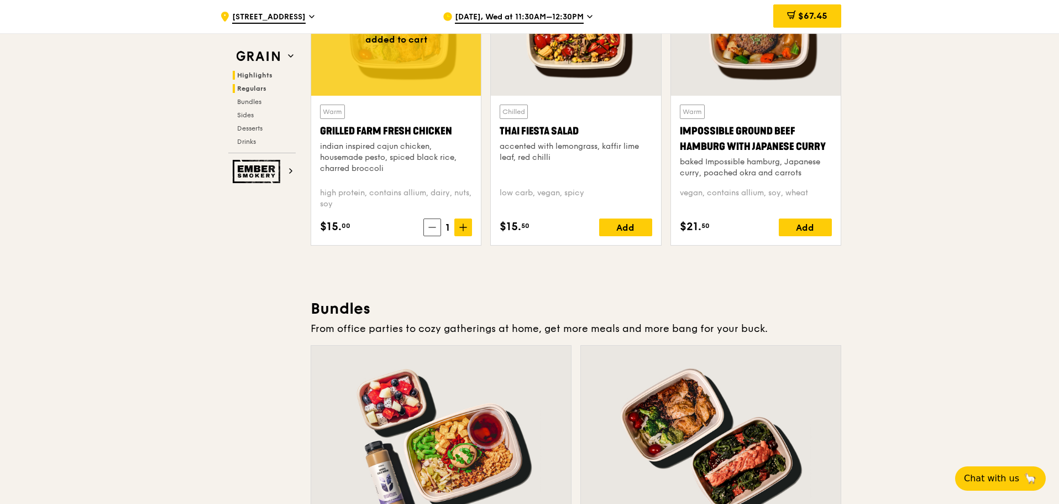
click at [242, 72] on span "Highlights" at bounding box center [254, 75] width 35 height 8
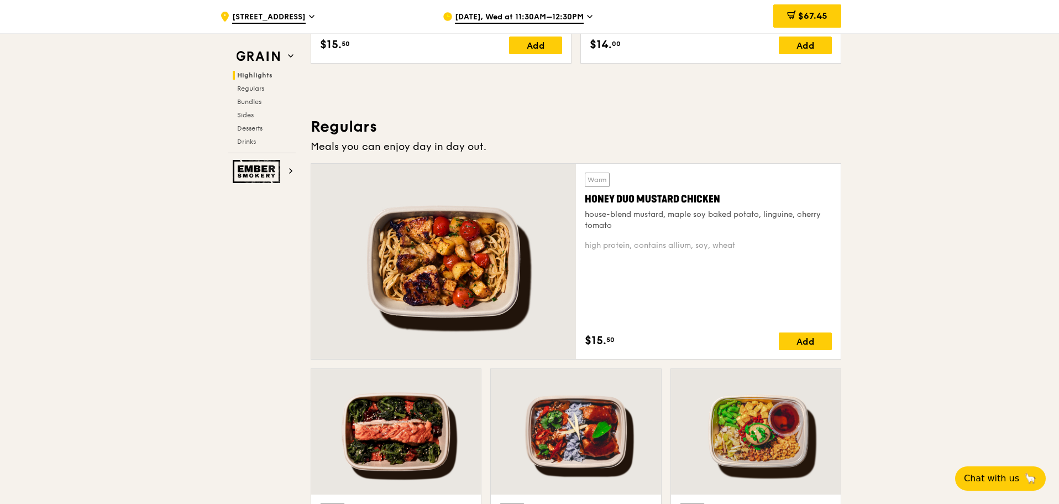
scroll to position [975, 0]
